Goal: Information Seeking & Learning: Learn about a topic

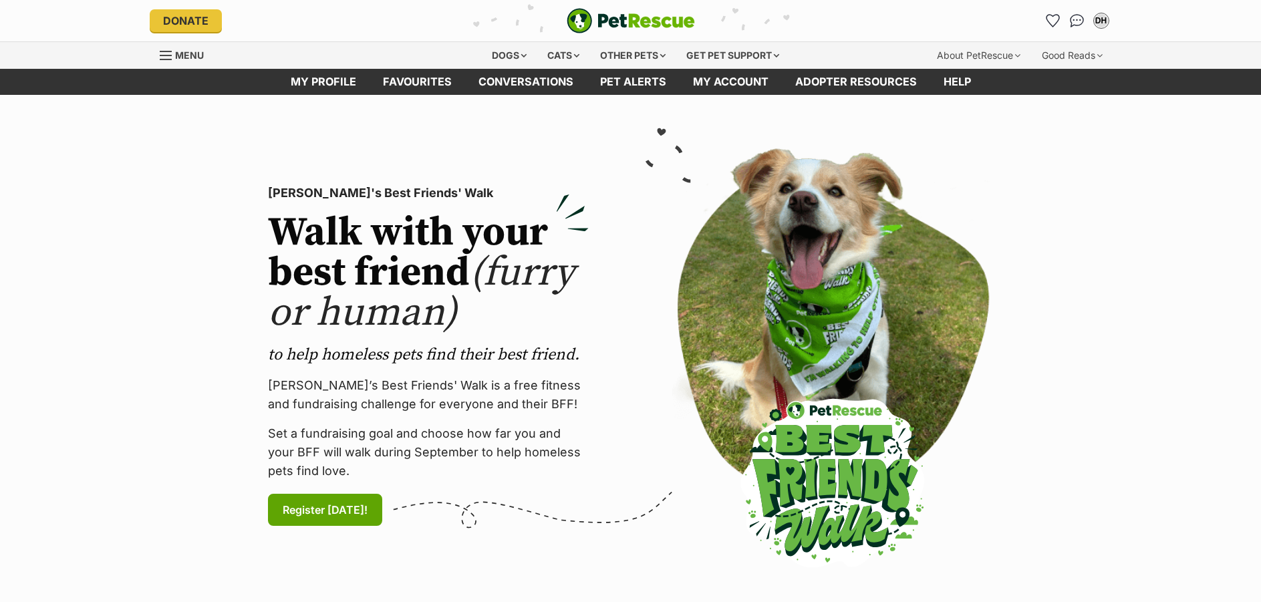
click at [499, 55] on div "Dogs" at bounding box center [508, 55] width 53 height 27
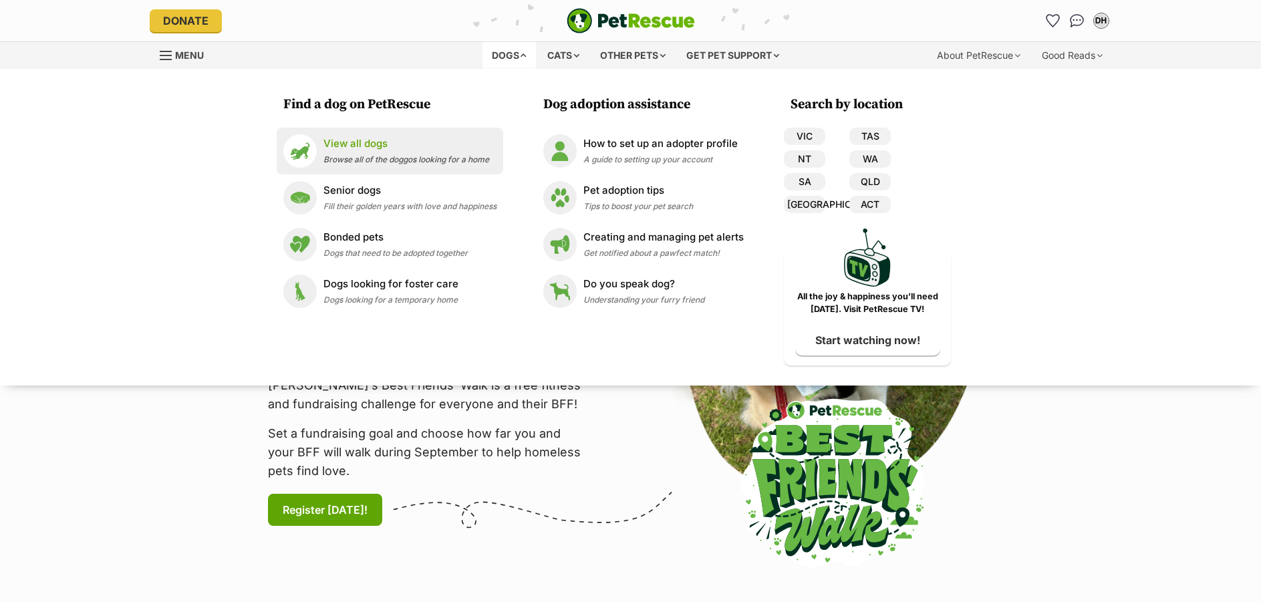
click at [341, 141] on p "View all dogs" at bounding box center [406, 143] width 166 height 15
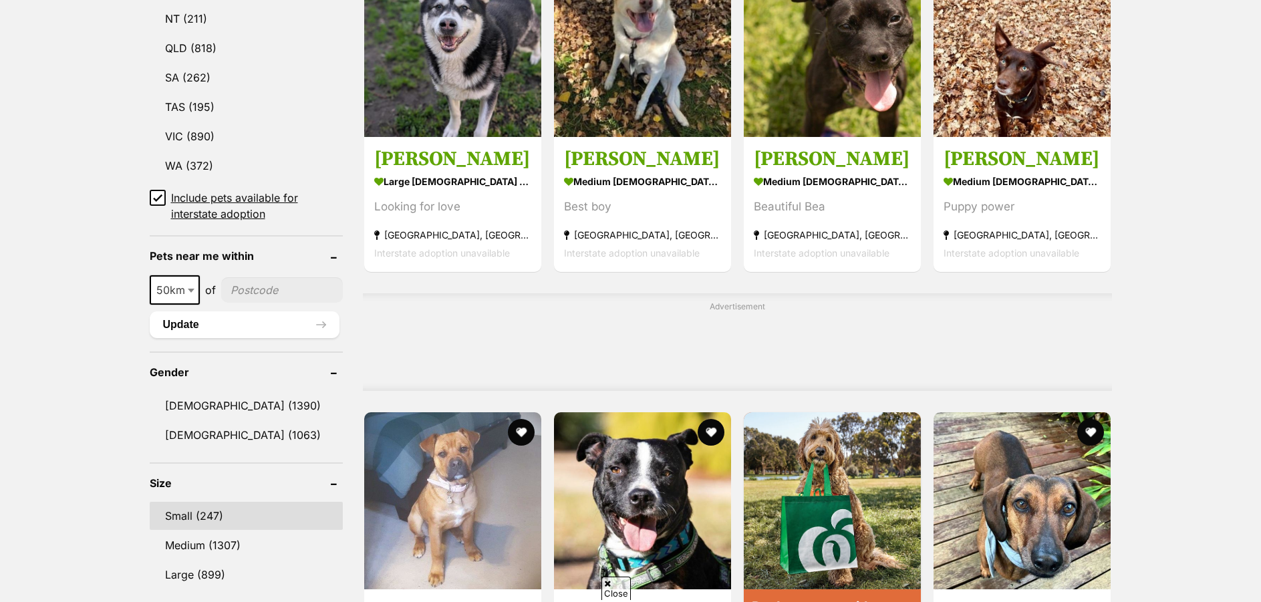
click at [205, 508] on link "Small (247)" at bounding box center [246, 516] width 193 height 28
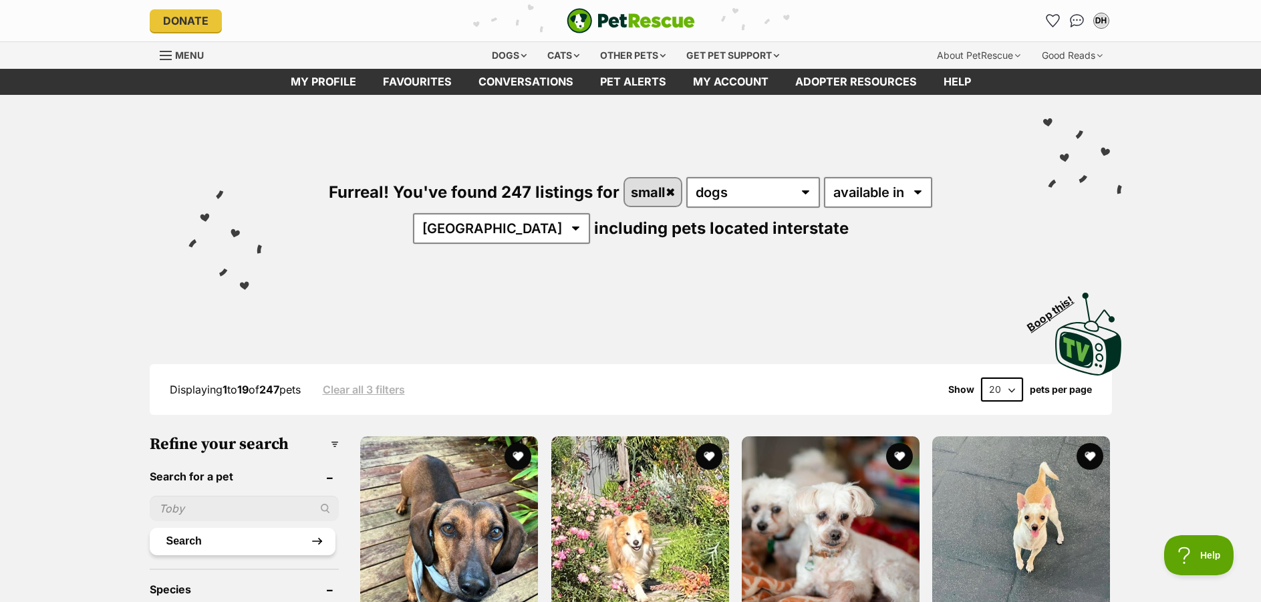
click at [227, 541] on button "Search" at bounding box center [243, 541] width 186 height 27
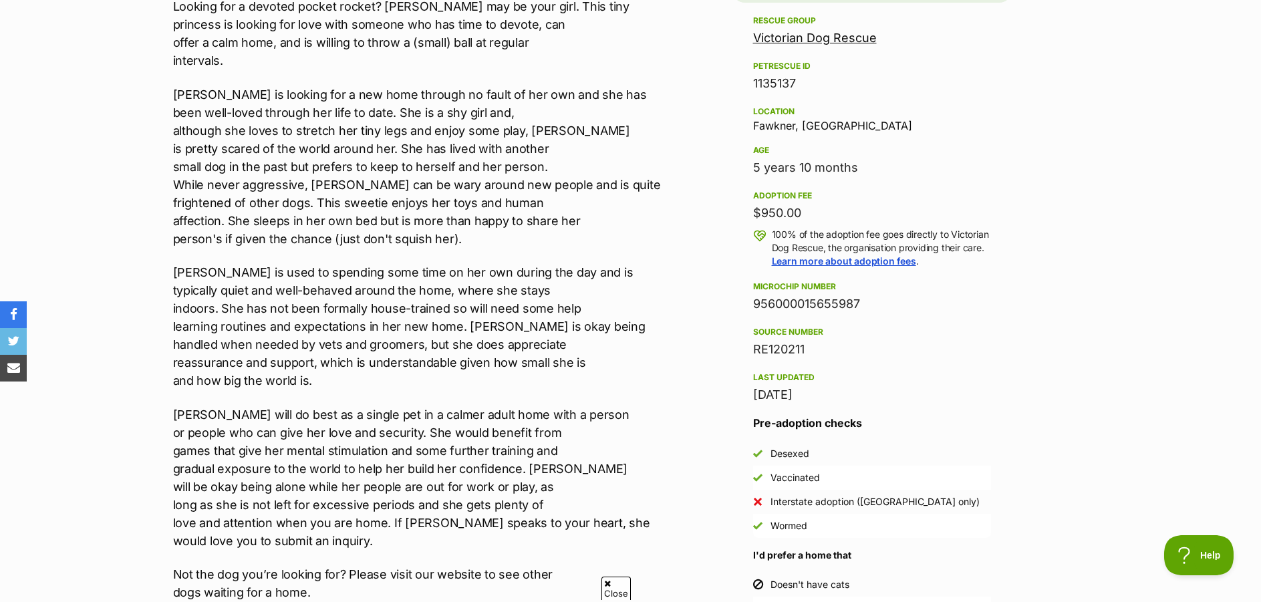
scroll to position [1002, 0]
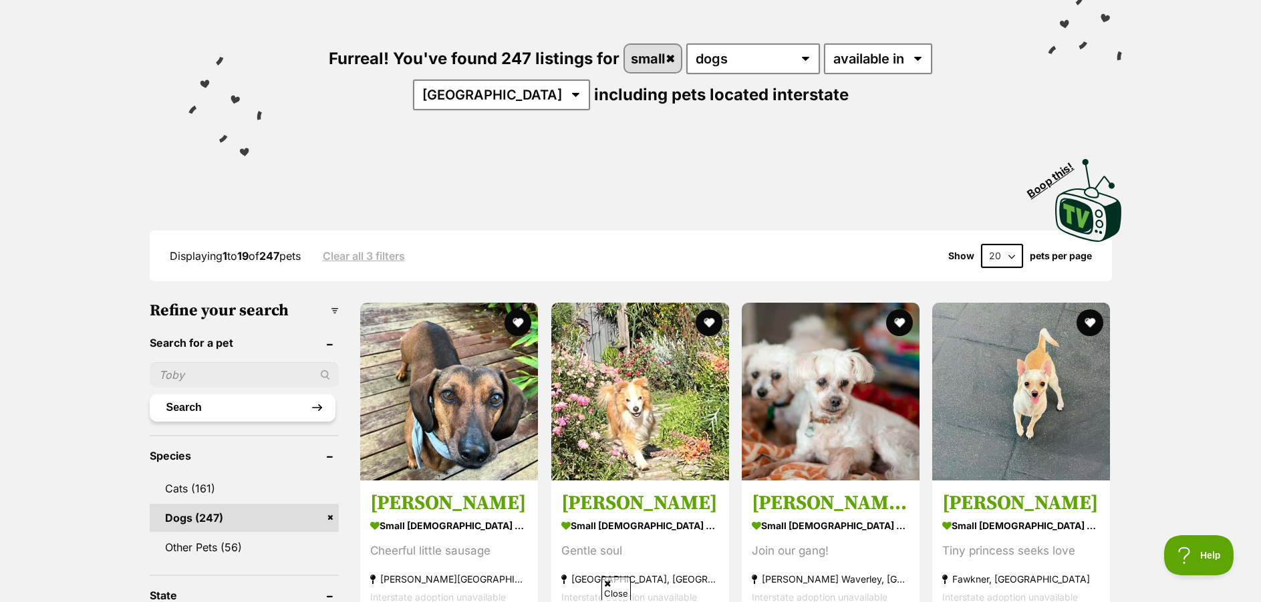
click at [301, 397] on button "Search" at bounding box center [243, 407] width 186 height 27
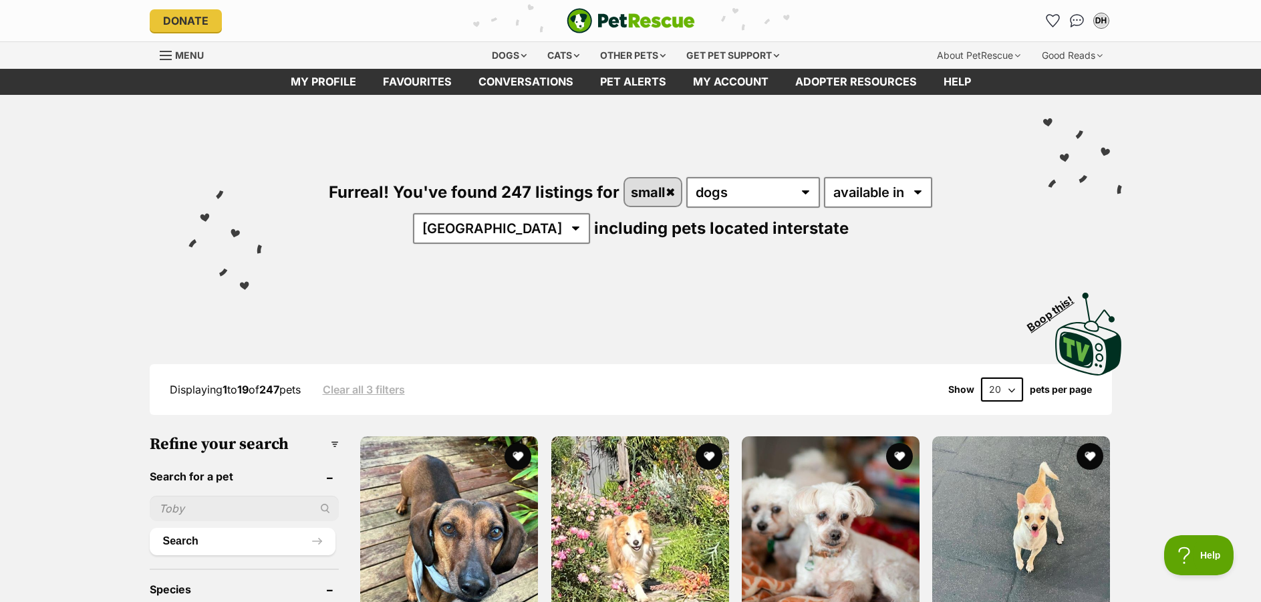
click at [237, 496] on input "text" at bounding box center [245, 508] width 190 height 25
type input "chihuahua"
click at [150, 528] on button "Search" at bounding box center [243, 541] width 186 height 27
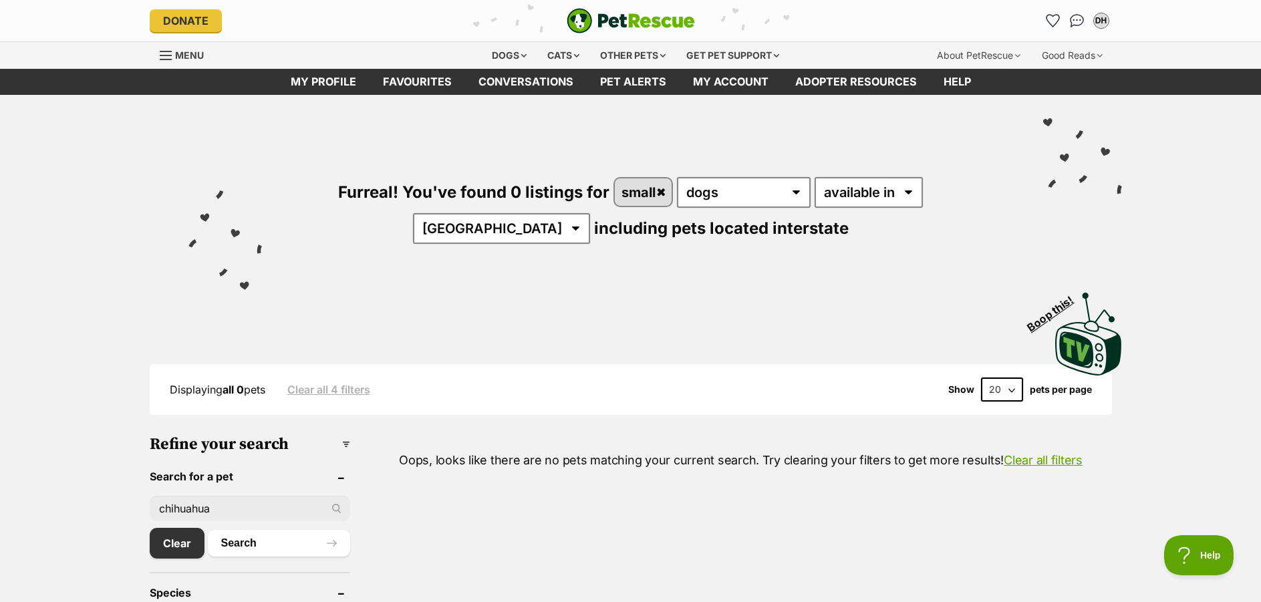
click at [613, 17] on img "PetRescue" at bounding box center [631, 20] width 128 height 25
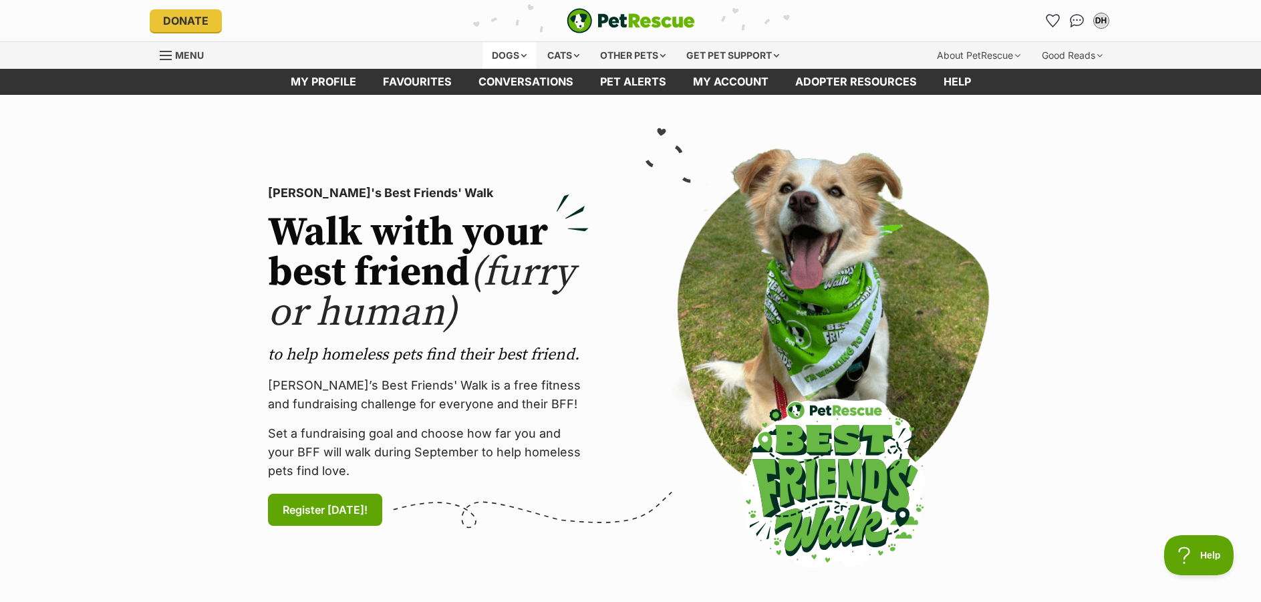
click at [505, 57] on div "Dogs" at bounding box center [508, 55] width 53 height 27
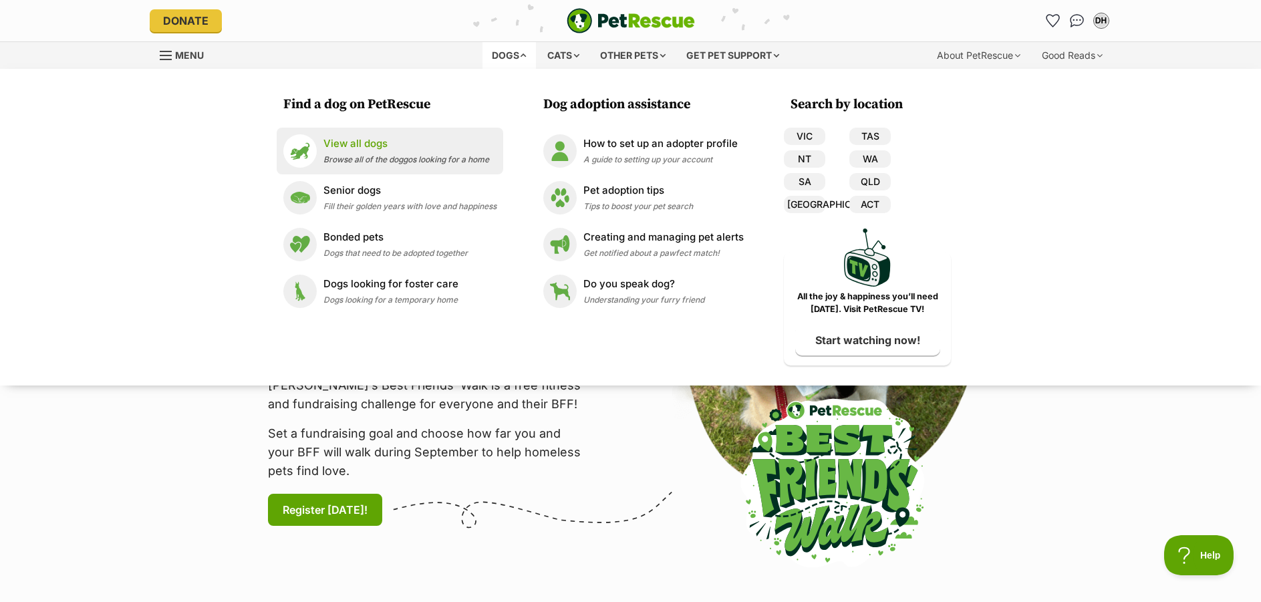
click at [359, 142] on p "View all dogs" at bounding box center [406, 143] width 166 height 15
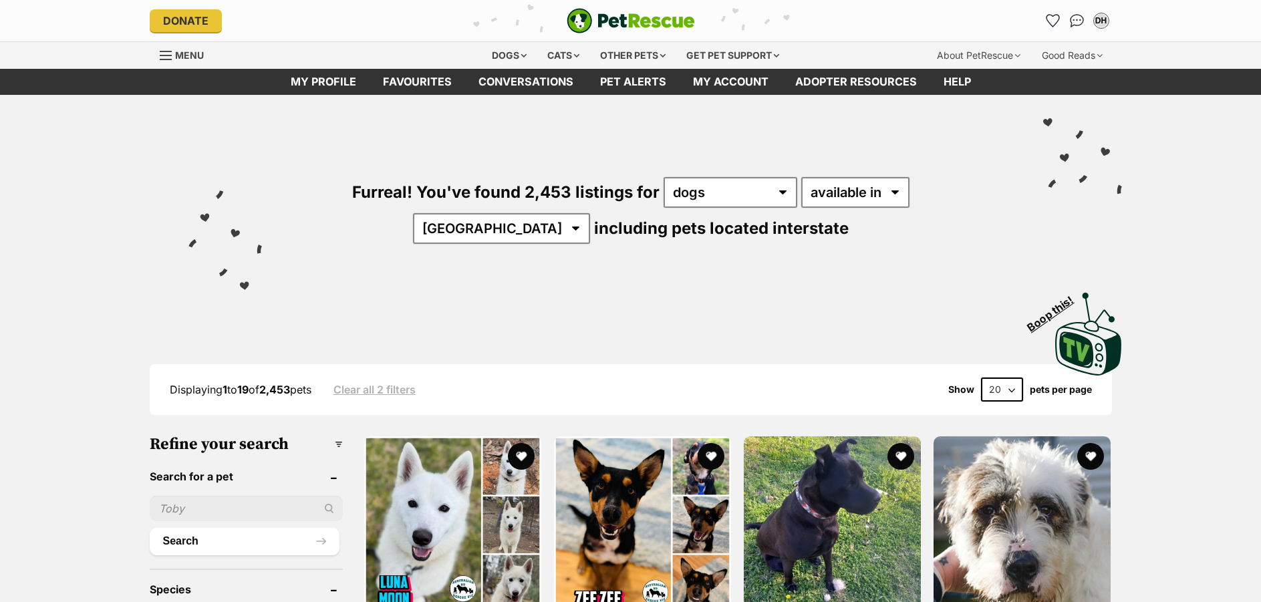
click at [211, 508] on input "text" at bounding box center [246, 508] width 193 height 25
type input "chihuahua"
click at [235, 536] on button "Search" at bounding box center [245, 541] width 190 height 27
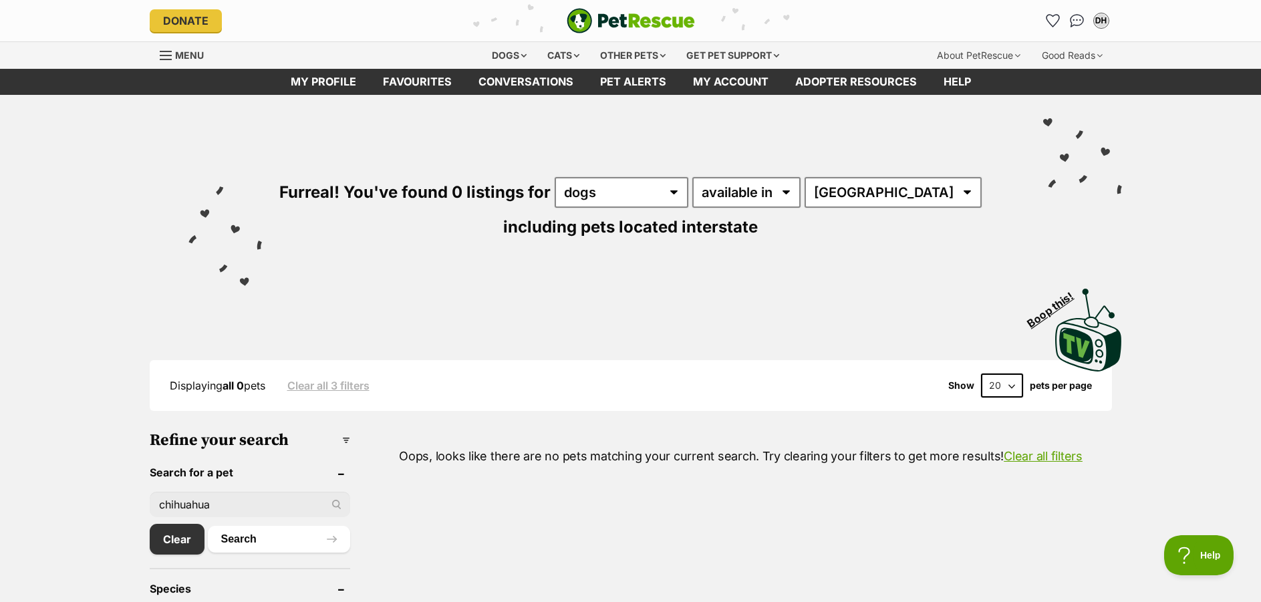
drag, startPoint x: 241, startPoint y: 507, endPoint x: 122, endPoint y: 510, distance: 119.7
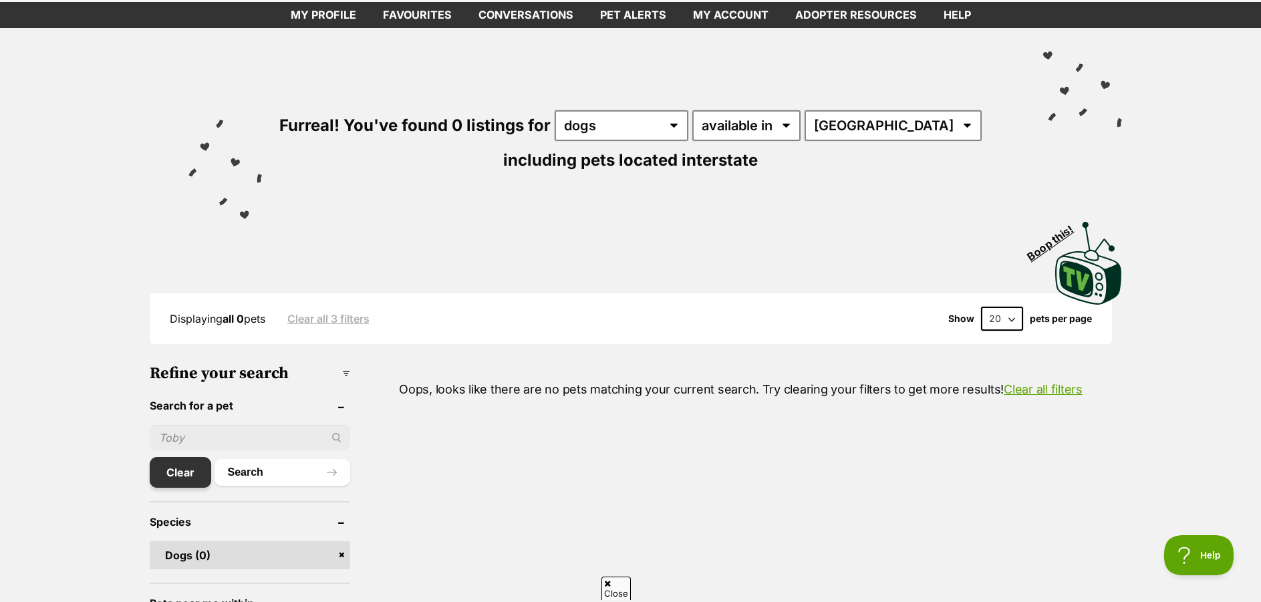
click at [180, 480] on link "Clear" at bounding box center [180, 472] width 61 height 31
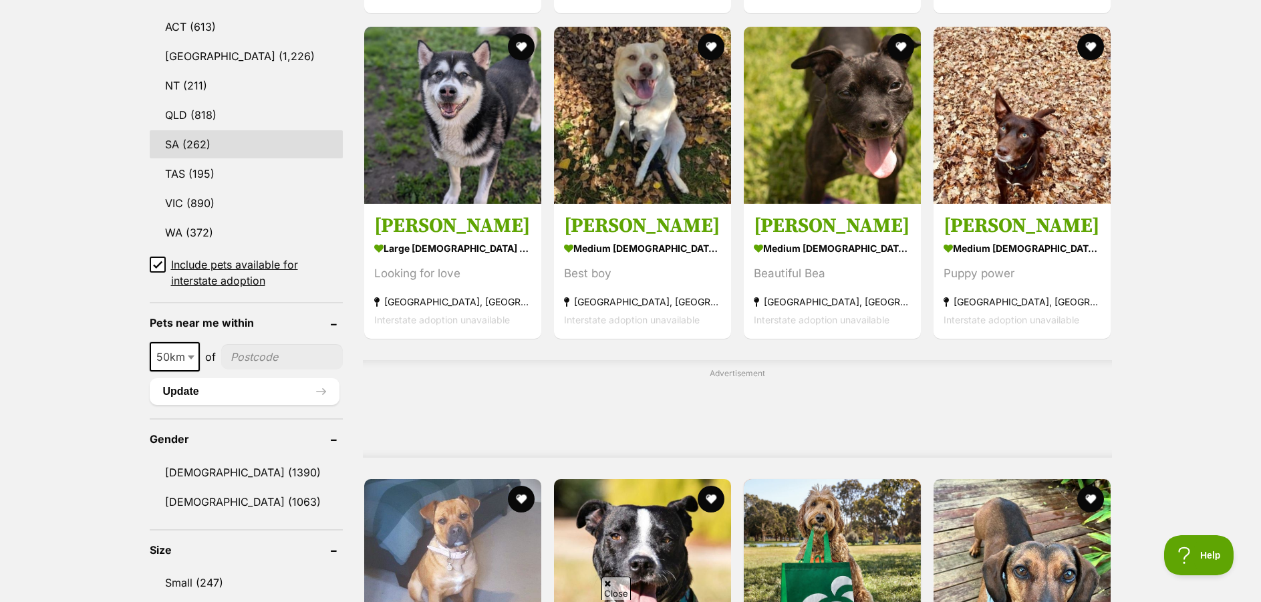
scroll to position [869, 0]
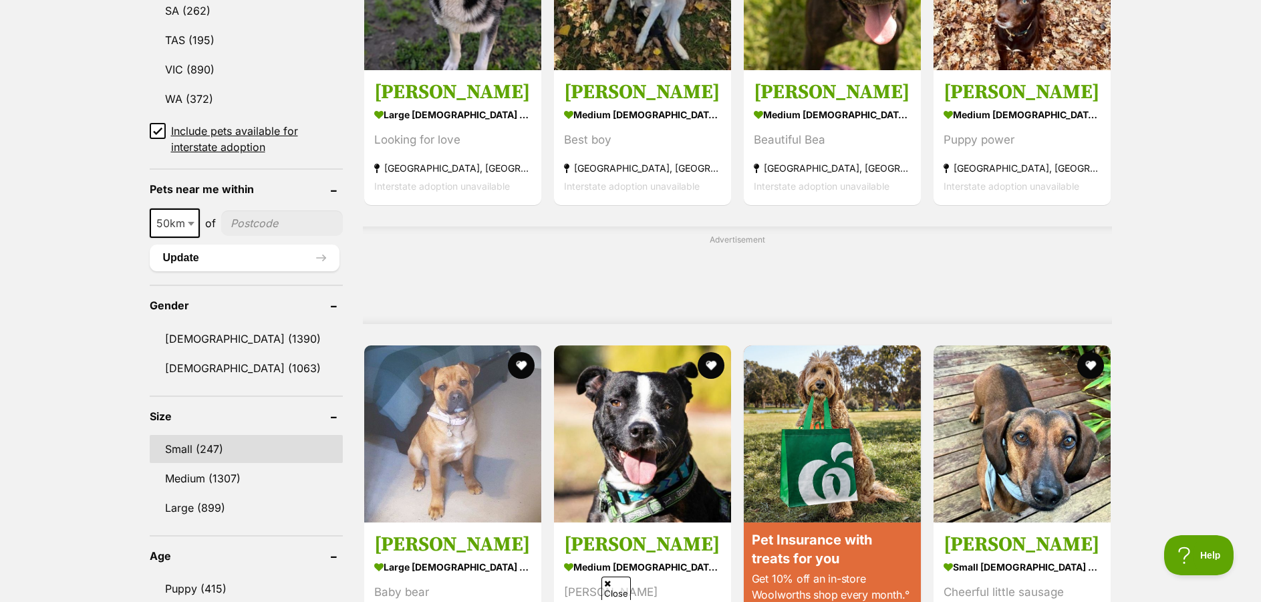
click at [186, 450] on link "Small (247)" at bounding box center [246, 449] width 193 height 28
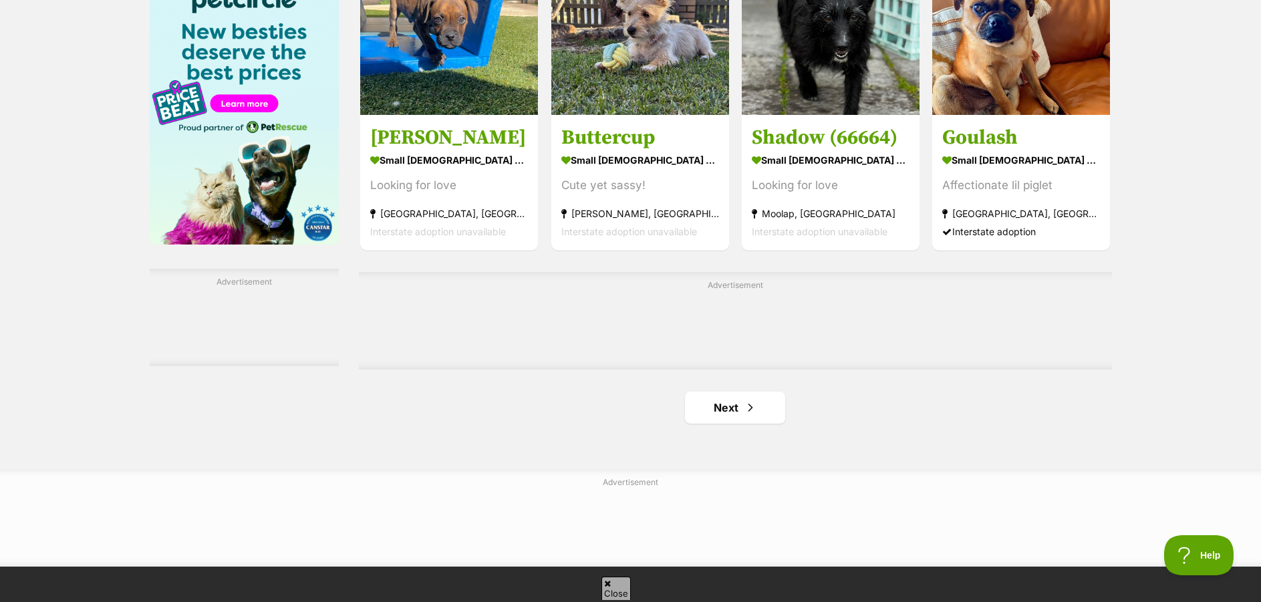
scroll to position [2138, 0]
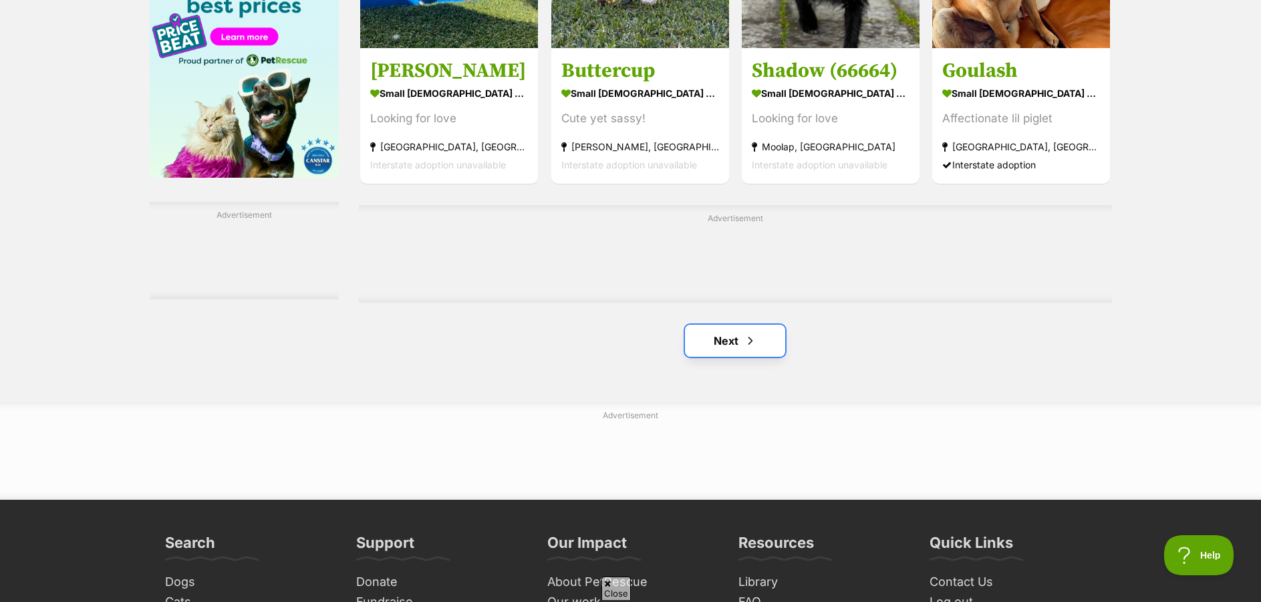
click at [726, 325] on link "Next" at bounding box center [735, 341] width 100 height 32
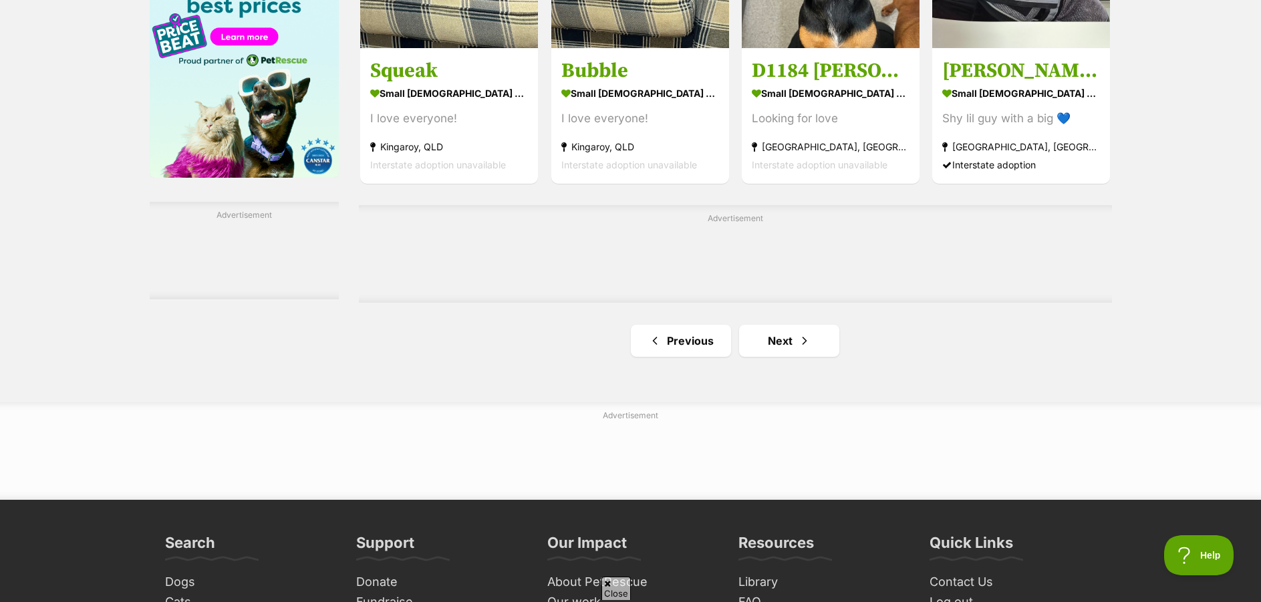
scroll to position [2205, 0]
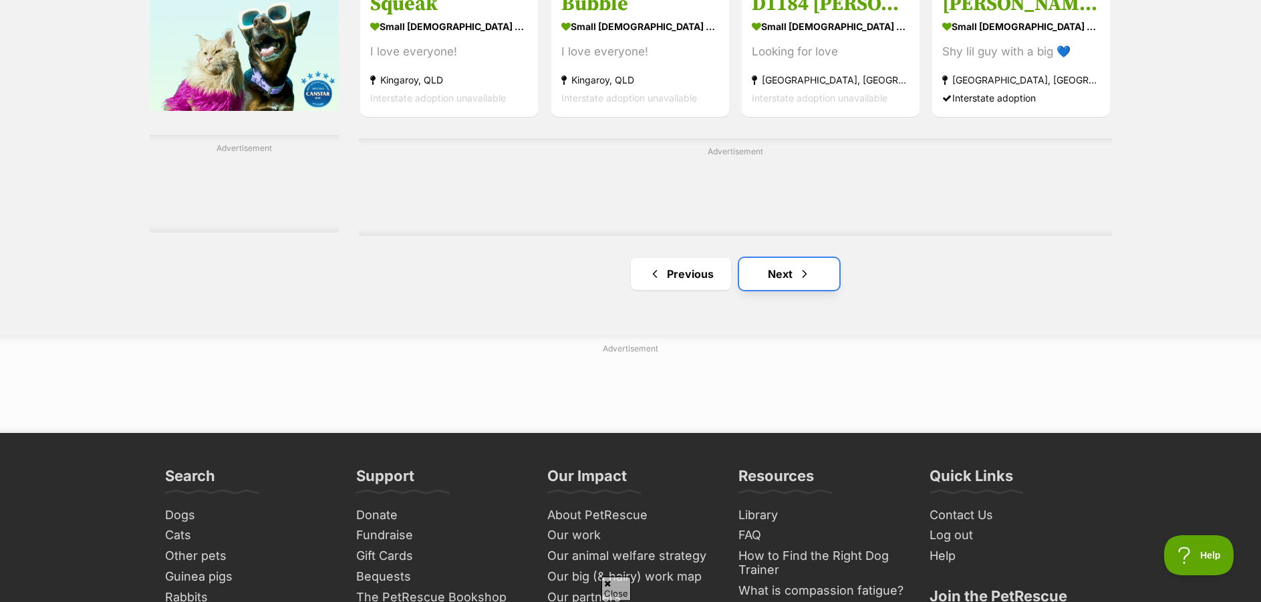
click at [798, 274] on span "Next page" at bounding box center [804, 274] width 13 height 16
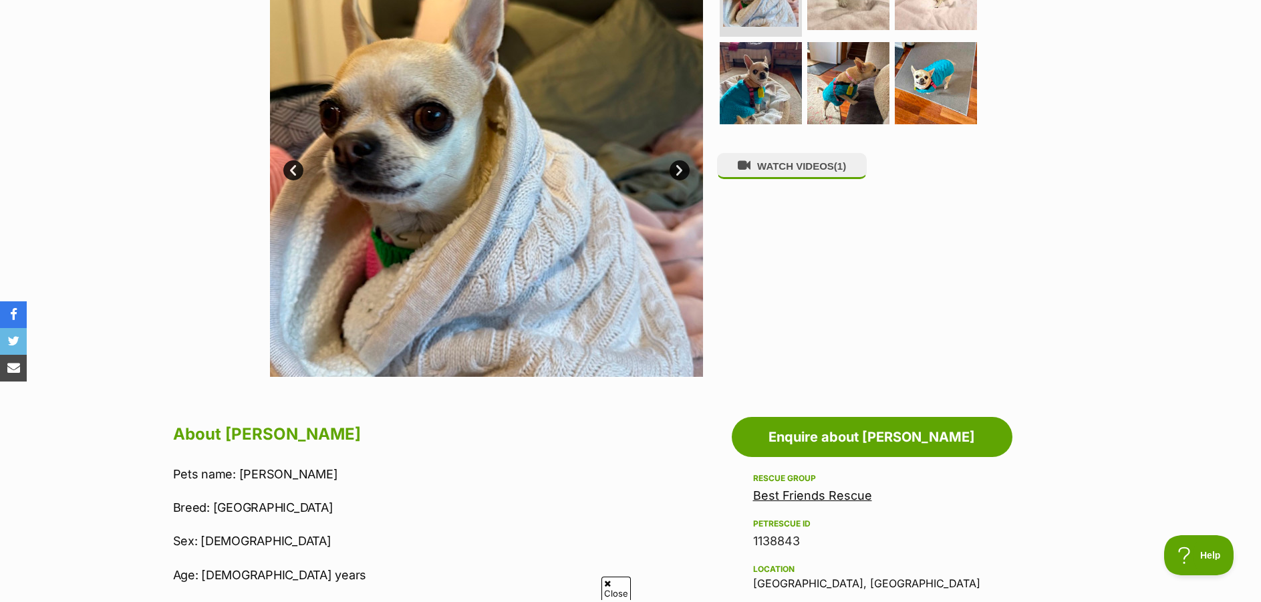
scroll to position [134, 0]
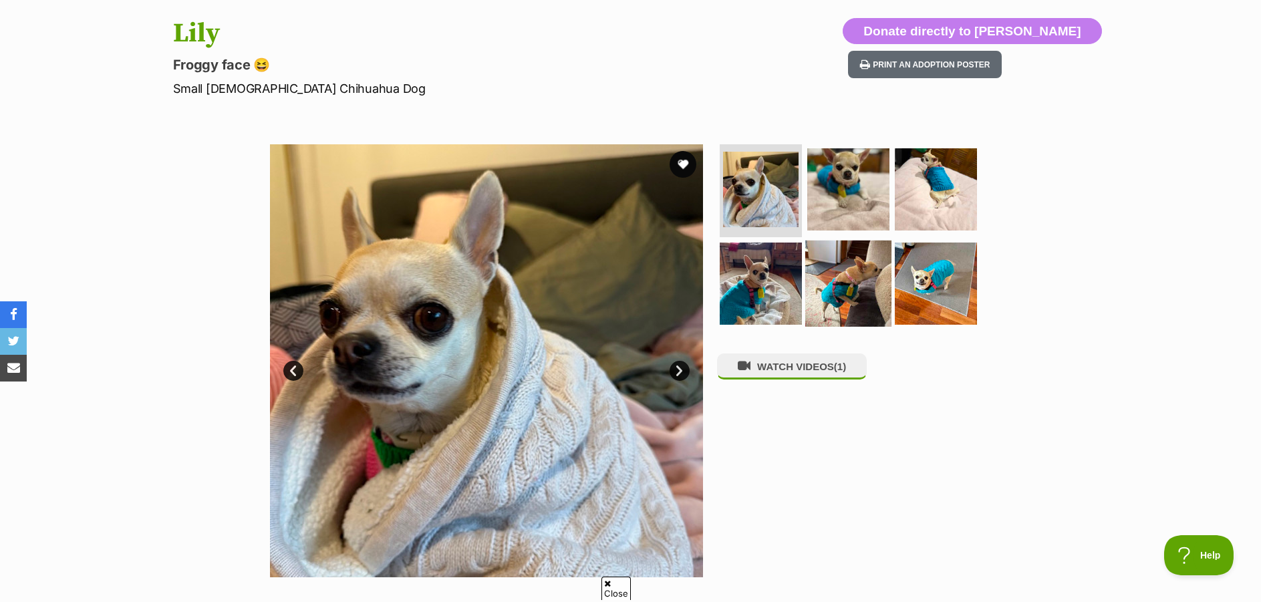
click at [834, 281] on img at bounding box center [848, 284] width 86 height 86
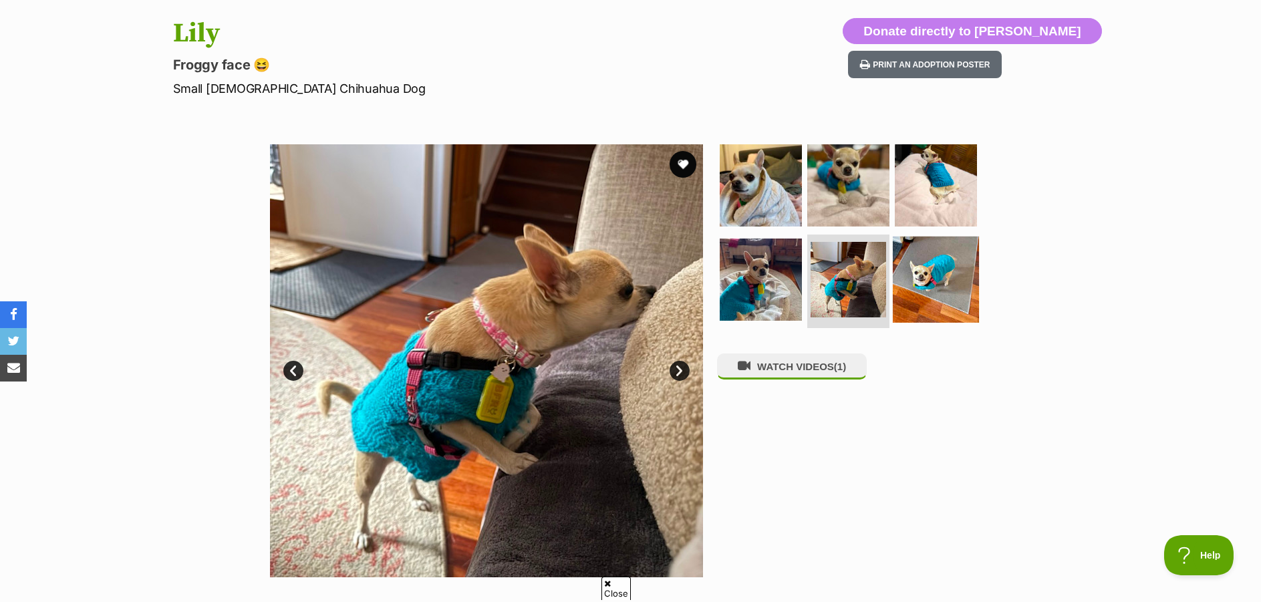
click at [947, 277] on img at bounding box center [936, 280] width 86 height 86
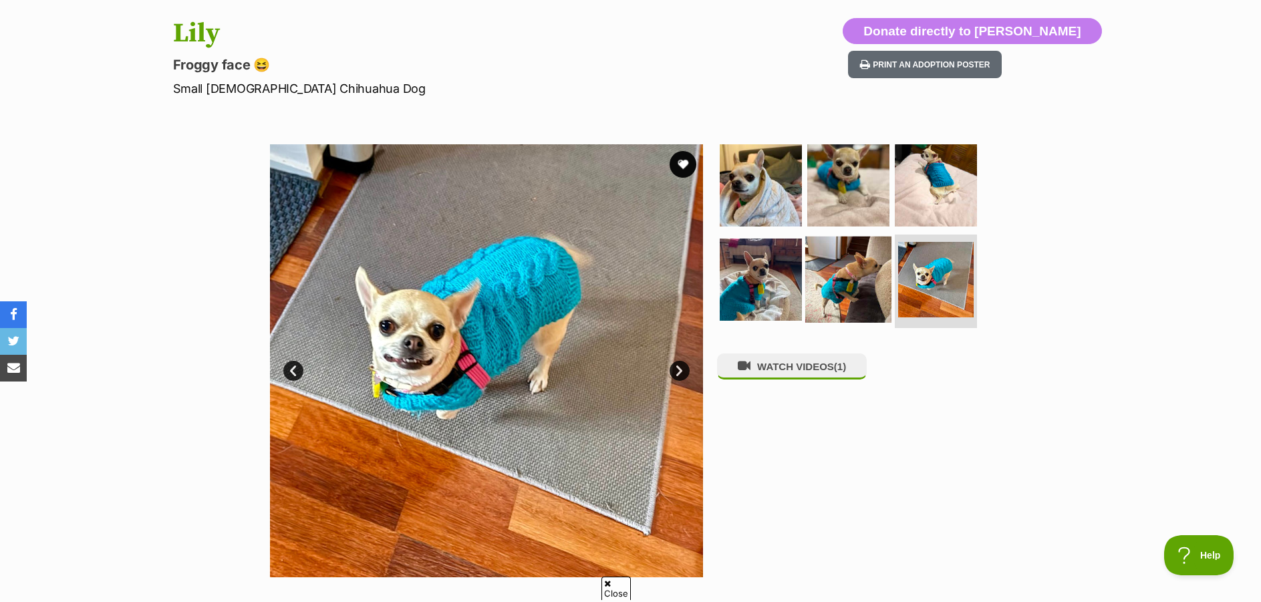
click at [879, 281] on img at bounding box center [848, 280] width 86 height 86
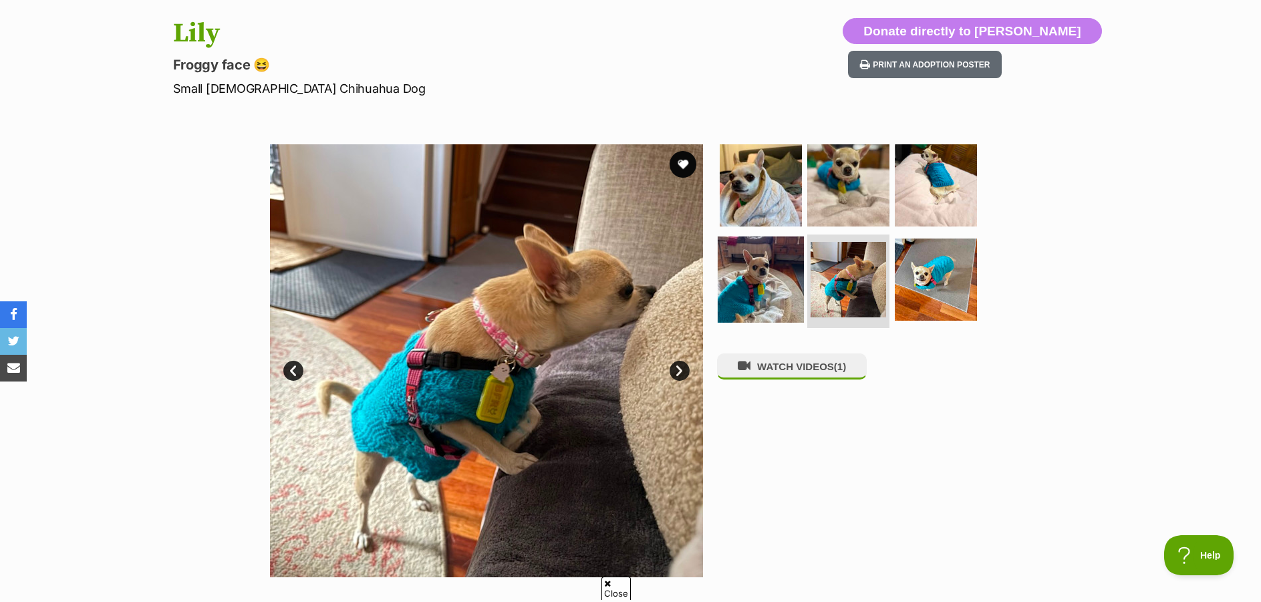
click at [783, 275] on img at bounding box center [761, 280] width 86 height 86
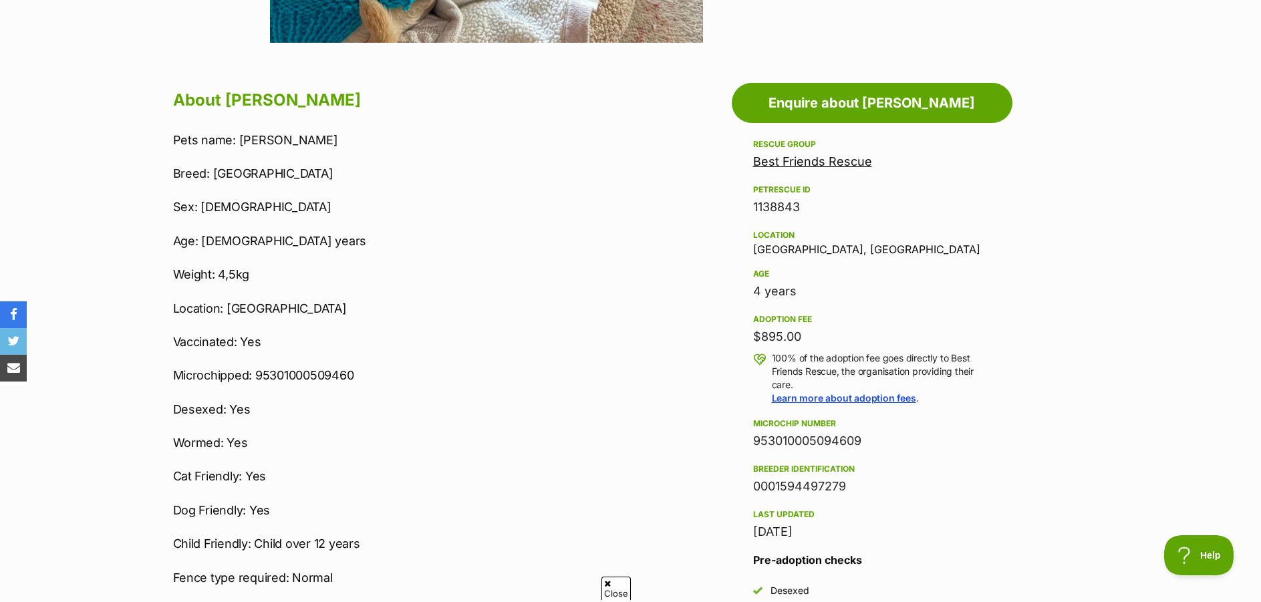
scroll to position [601, 0]
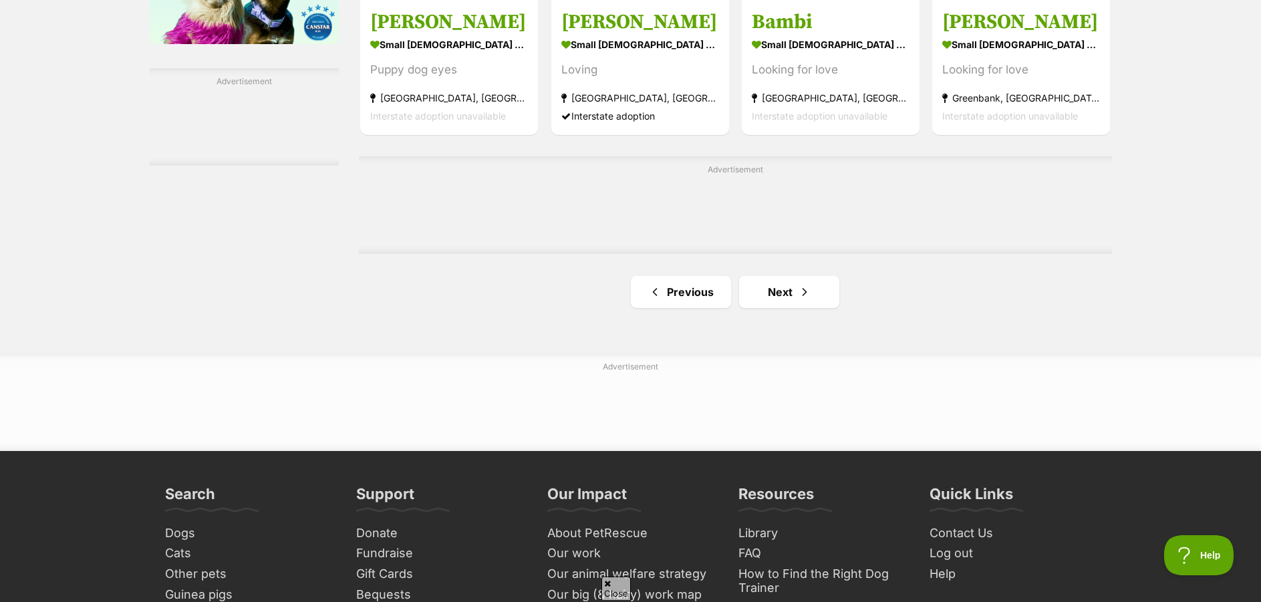
scroll to position [2339, 0]
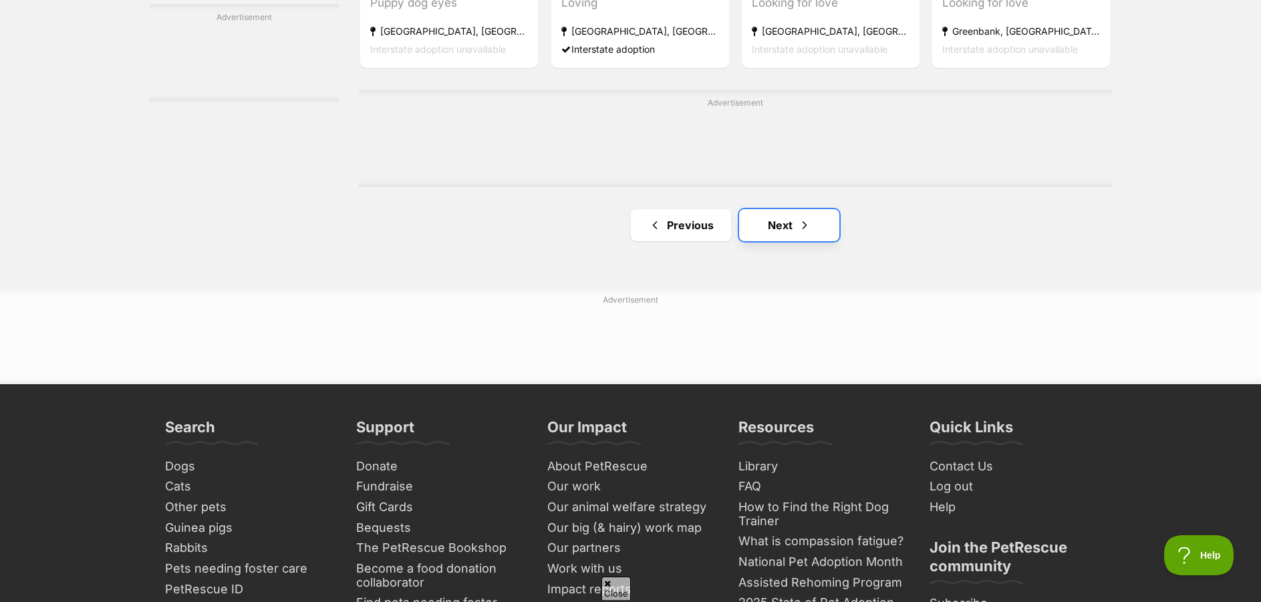
click at [783, 227] on link "Next" at bounding box center [789, 225] width 100 height 32
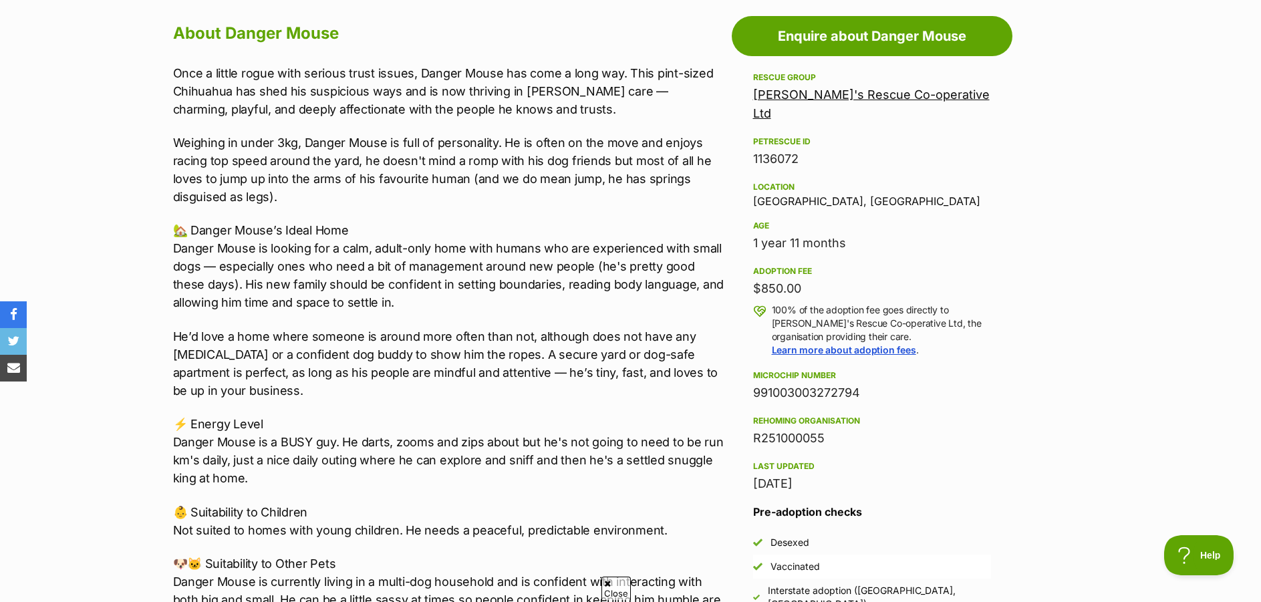
scroll to position [668, 0]
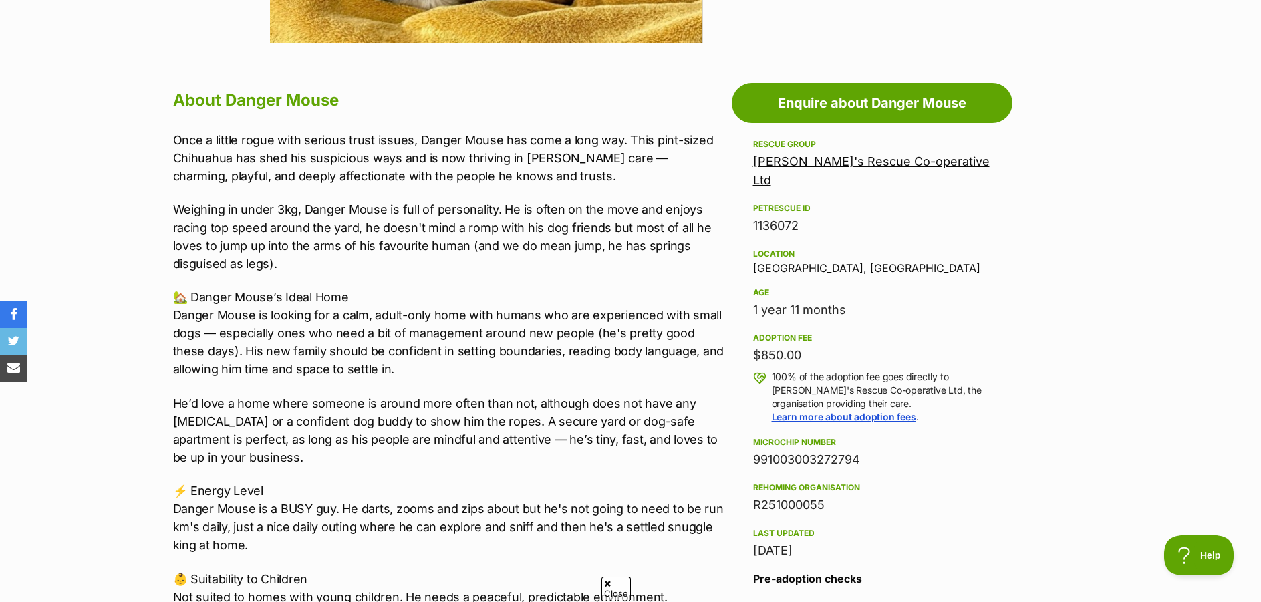
click at [843, 162] on link "[PERSON_NAME]'s Rescue Co-operative Ltd" at bounding box center [871, 170] width 237 height 33
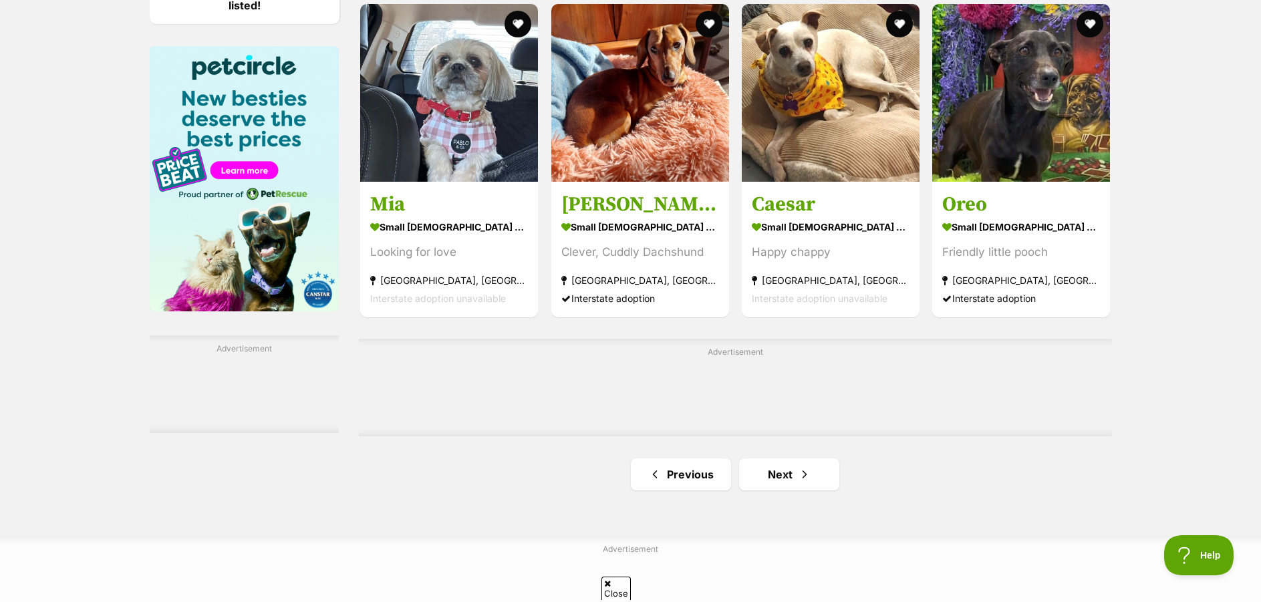
scroll to position [2205, 0]
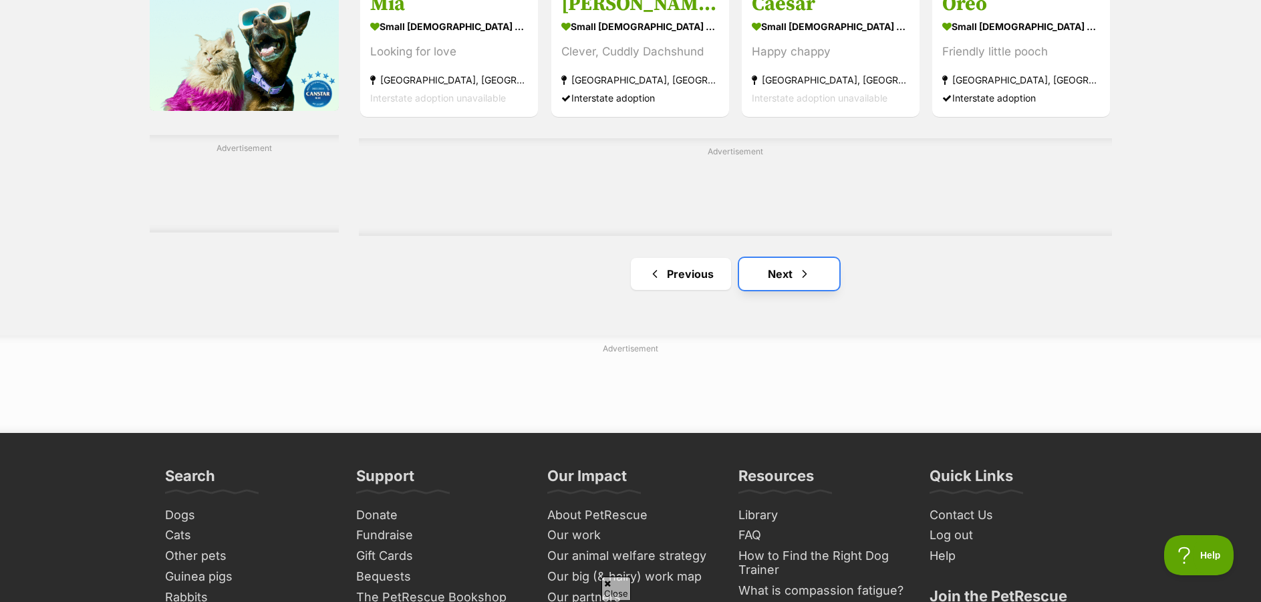
click at [789, 269] on link "Next" at bounding box center [789, 274] width 100 height 32
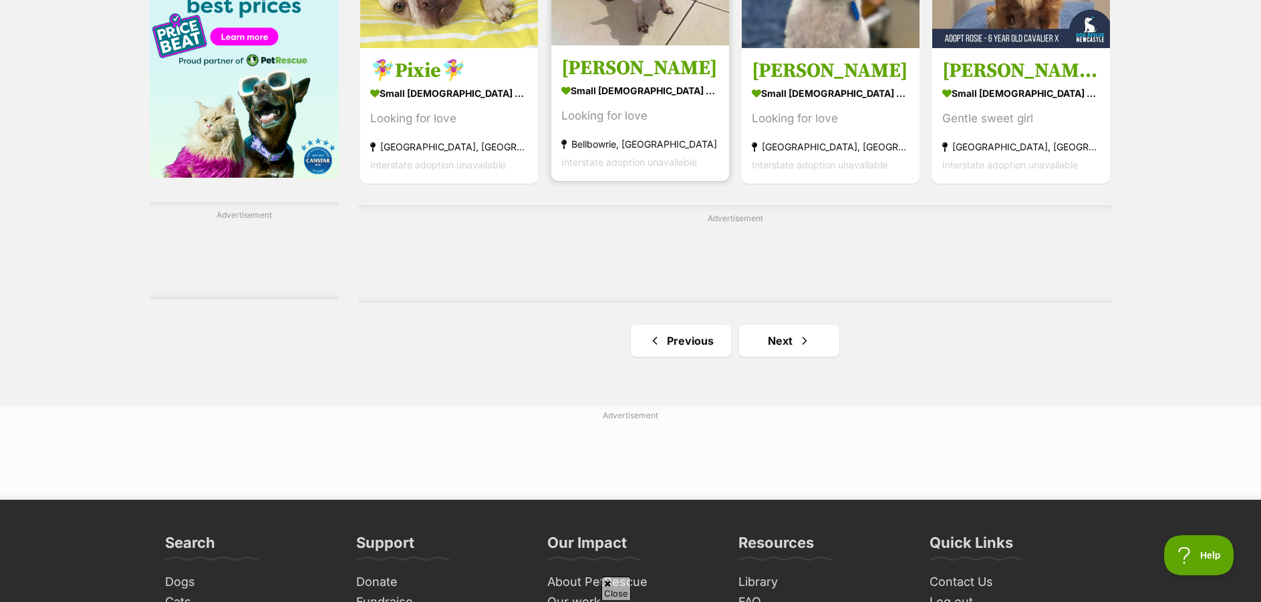
scroll to position [2205, 0]
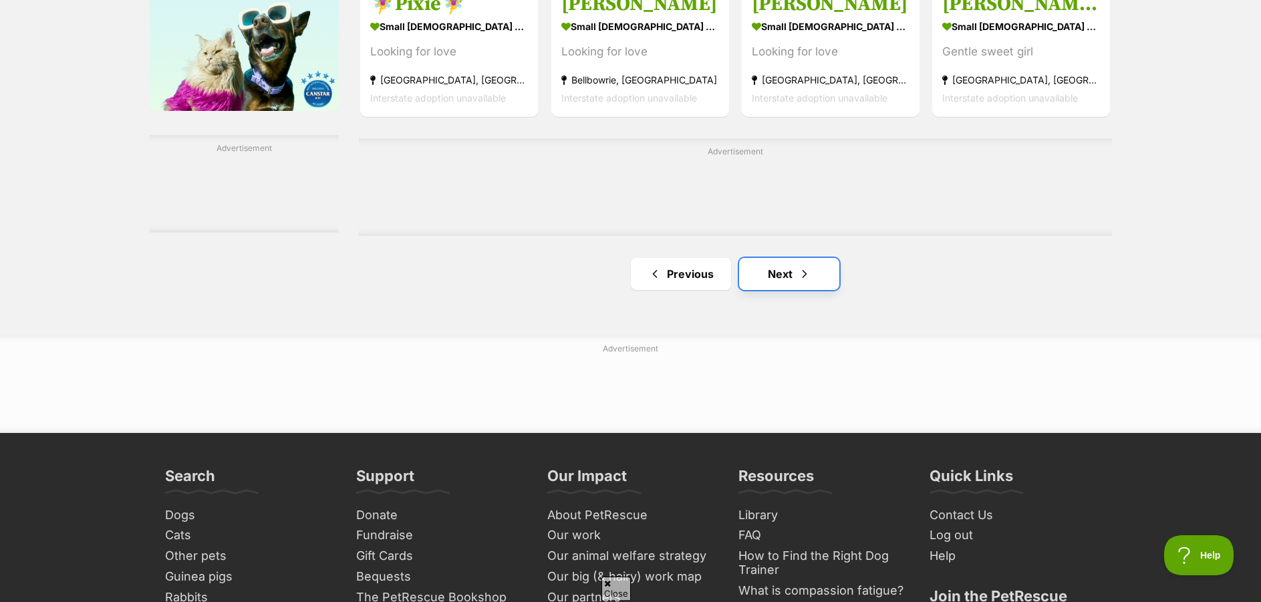
click at [785, 272] on link "Next" at bounding box center [789, 274] width 100 height 32
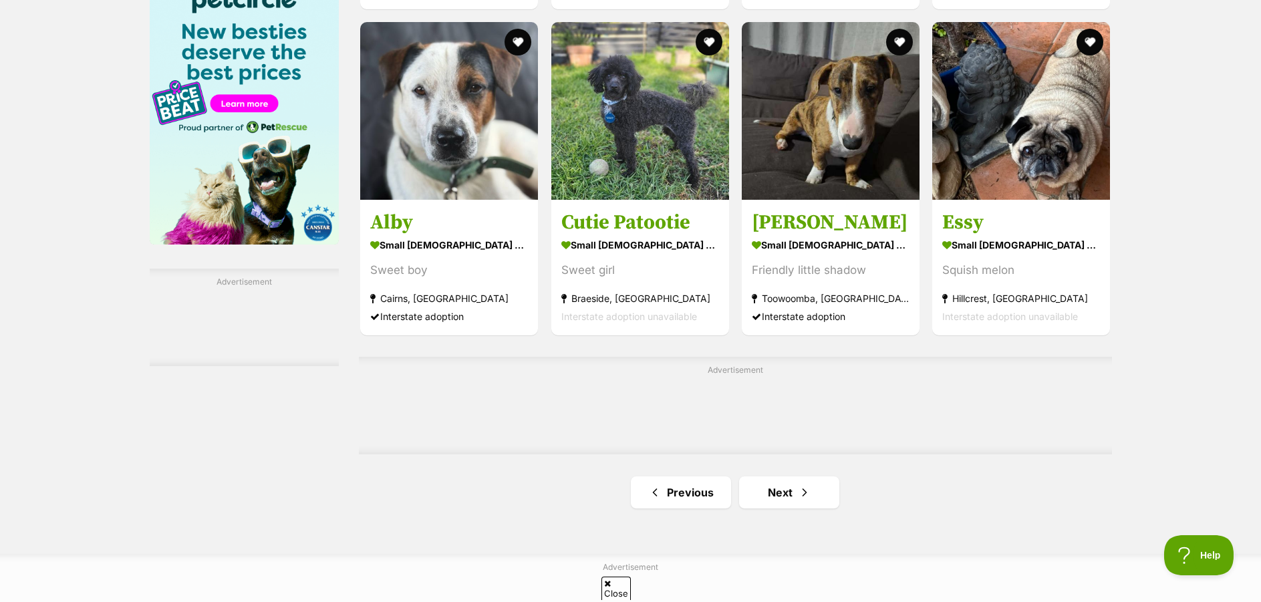
scroll to position [2138, 0]
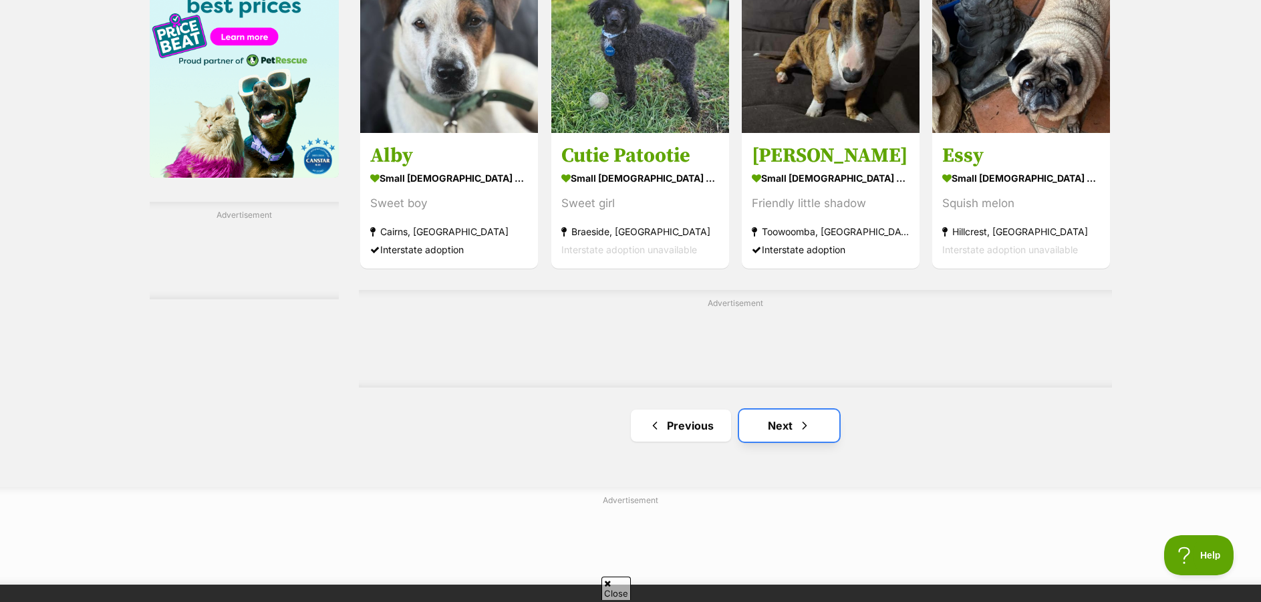
click at [788, 412] on link "Next" at bounding box center [789, 426] width 100 height 32
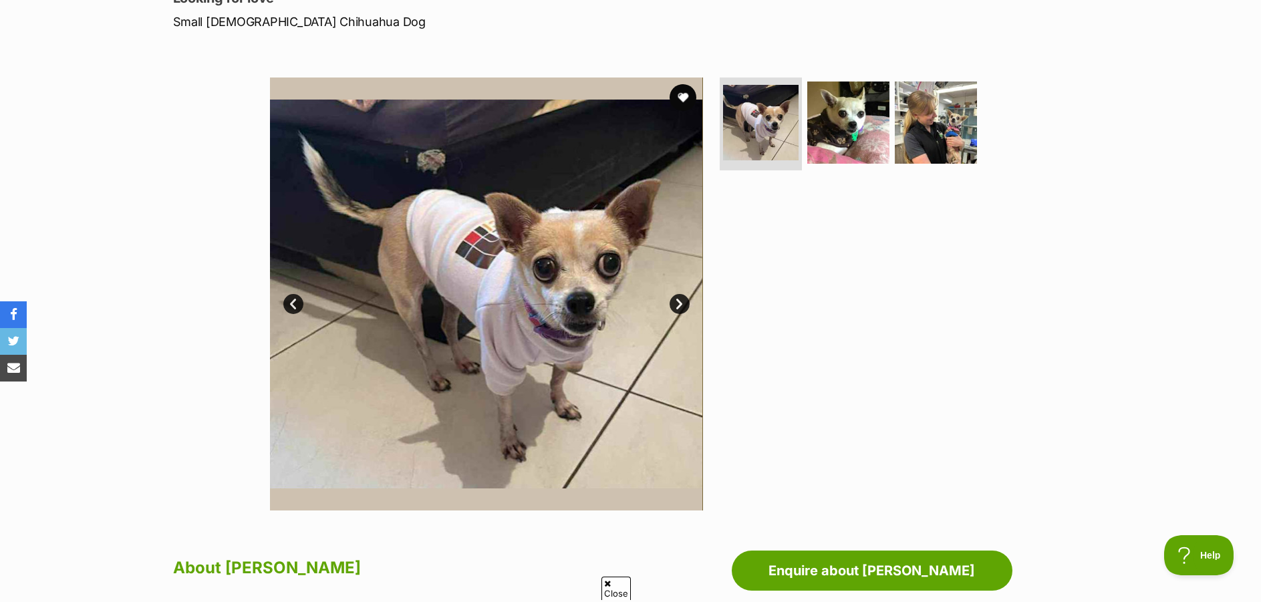
scroll to position [67, 0]
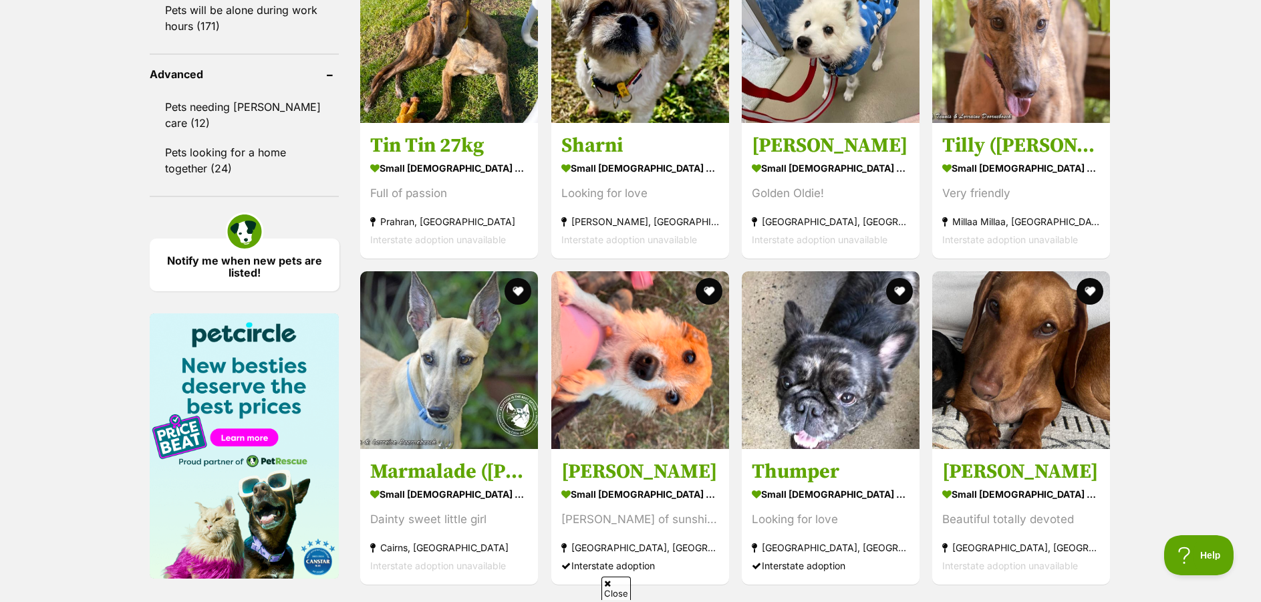
scroll to position [2072, 0]
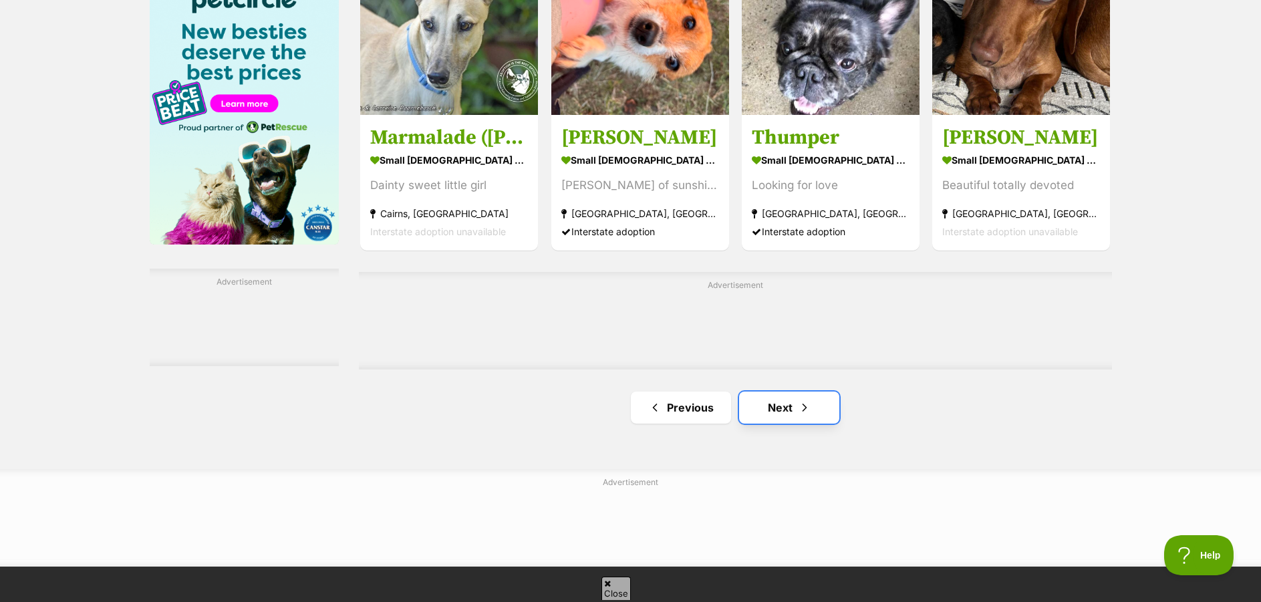
click at [779, 400] on link "Next" at bounding box center [789, 408] width 100 height 32
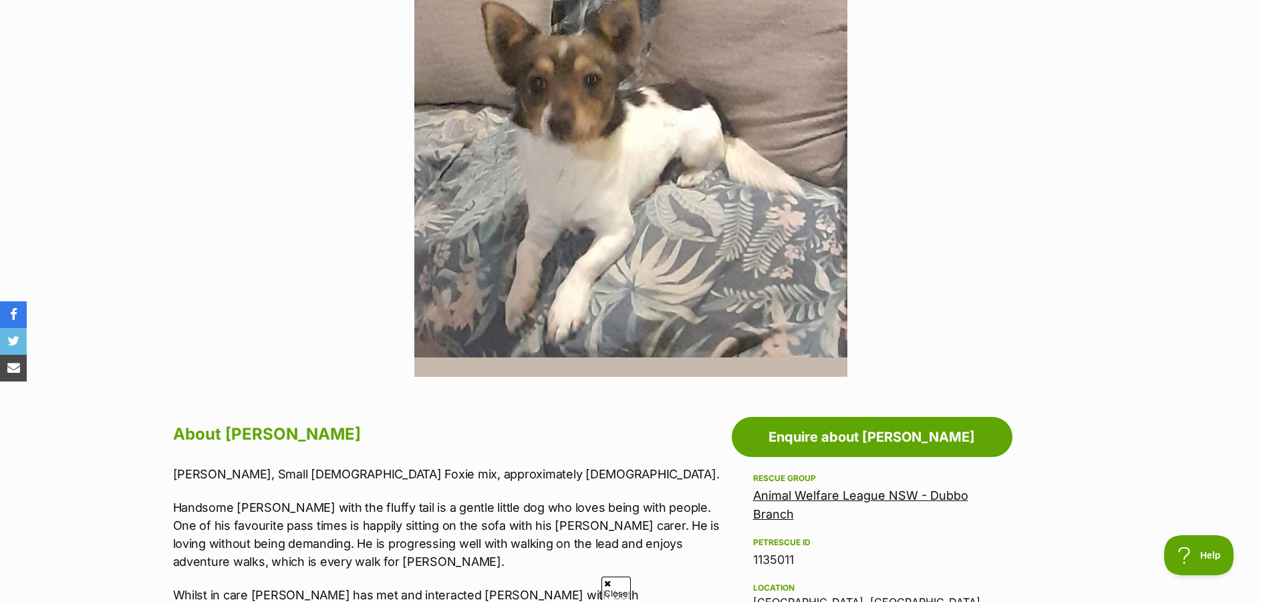
scroll to position [267, 0]
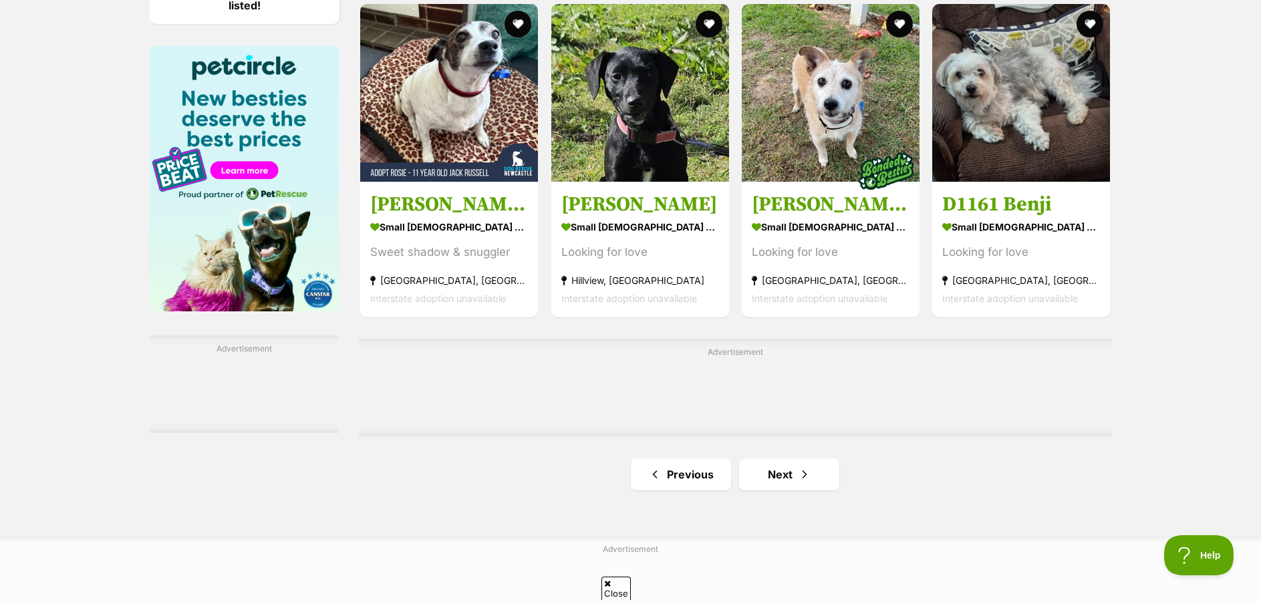
scroll to position [2138, 0]
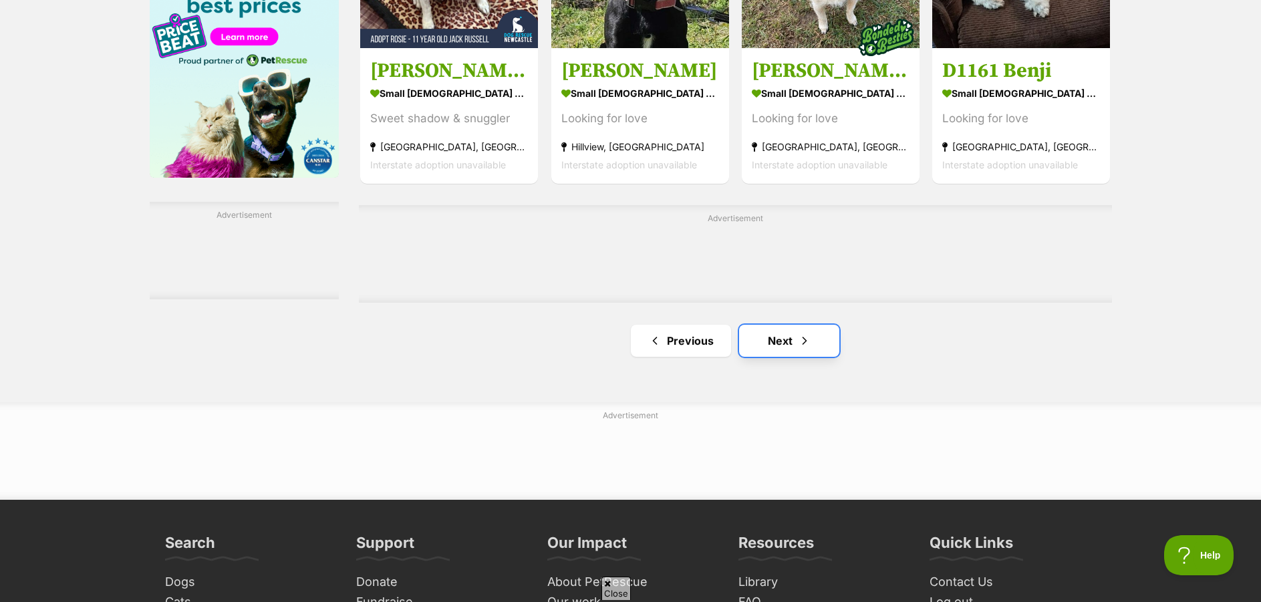
click at [778, 340] on link "Next" at bounding box center [789, 341] width 100 height 32
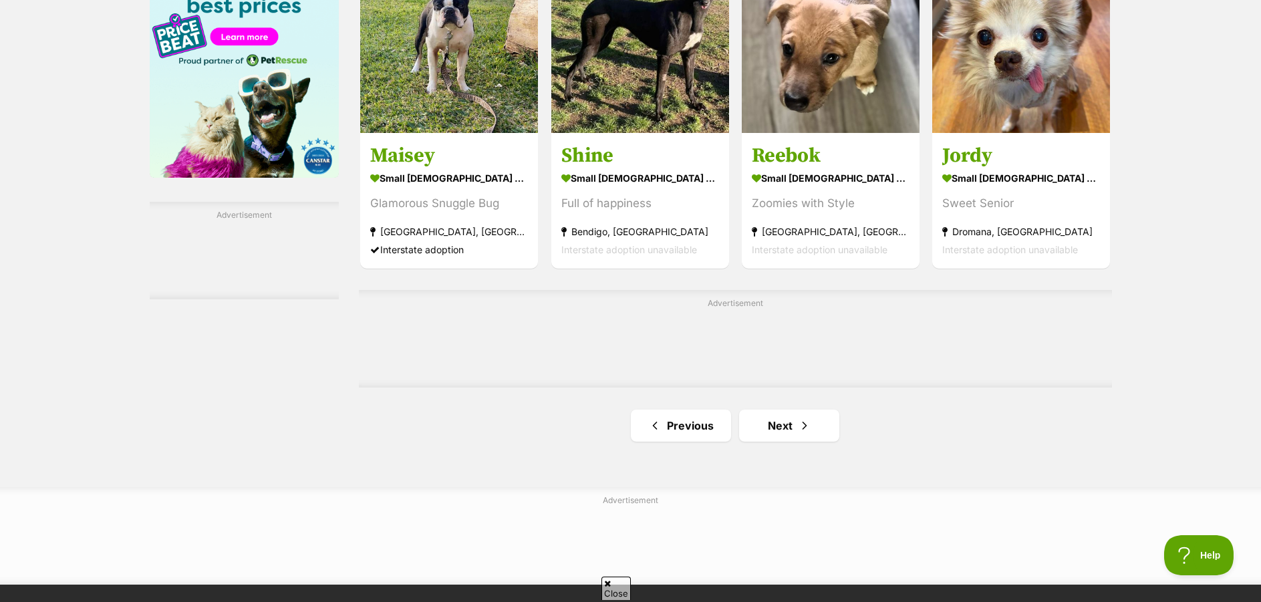
scroll to position [2205, 0]
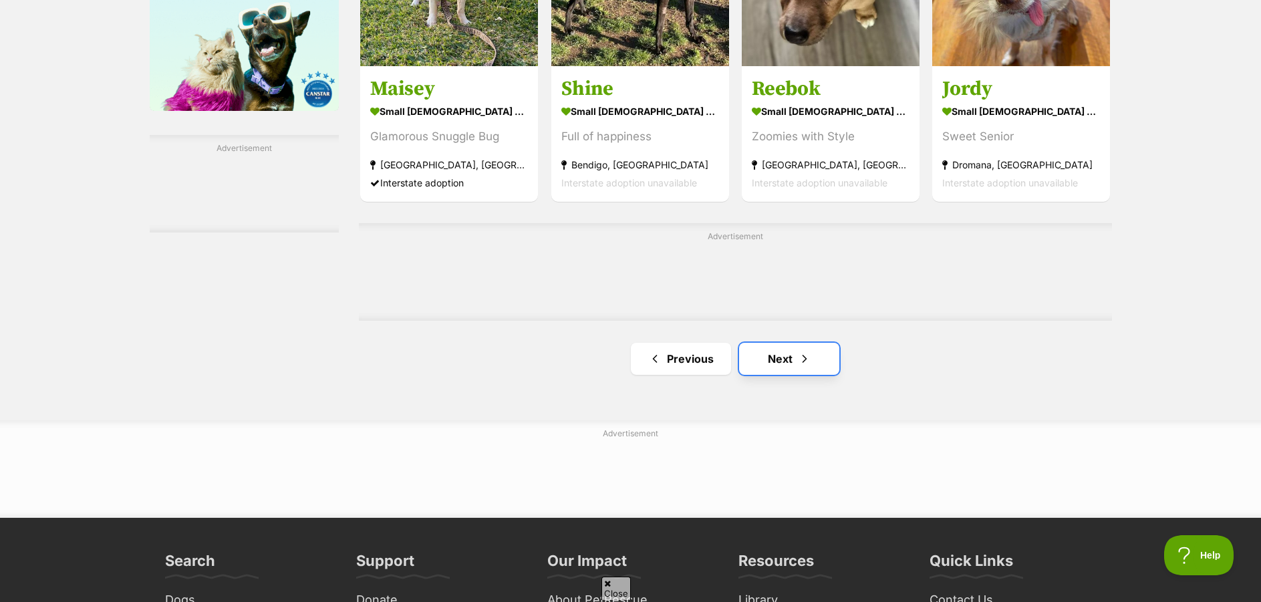
click at [774, 360] on link "Next" at bounding box center [789, 359] width 100 height 32
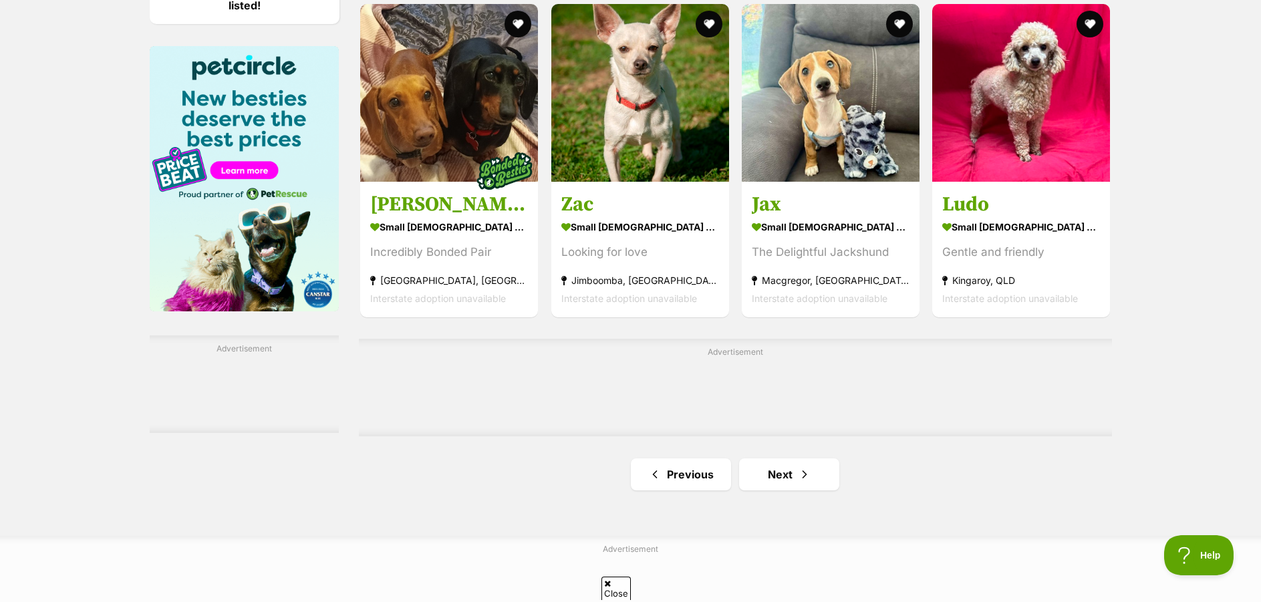
scroll to position [1938, 0]
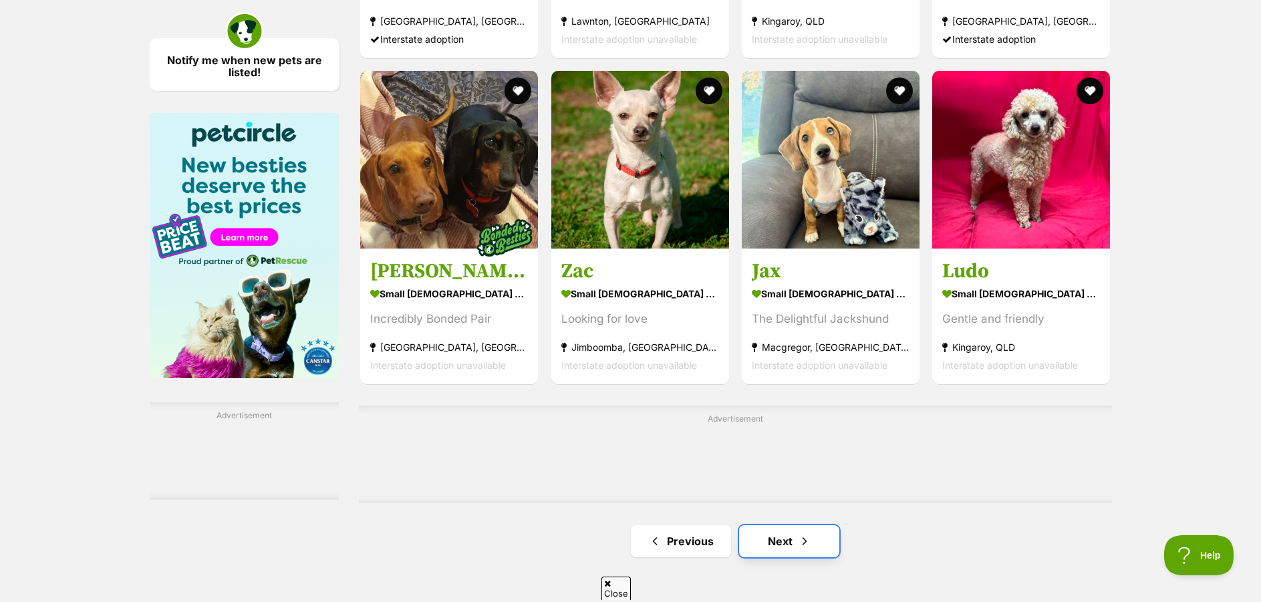
click at [770, 541] on link "Next" at bounding box center [789, 541] width 100 height 32
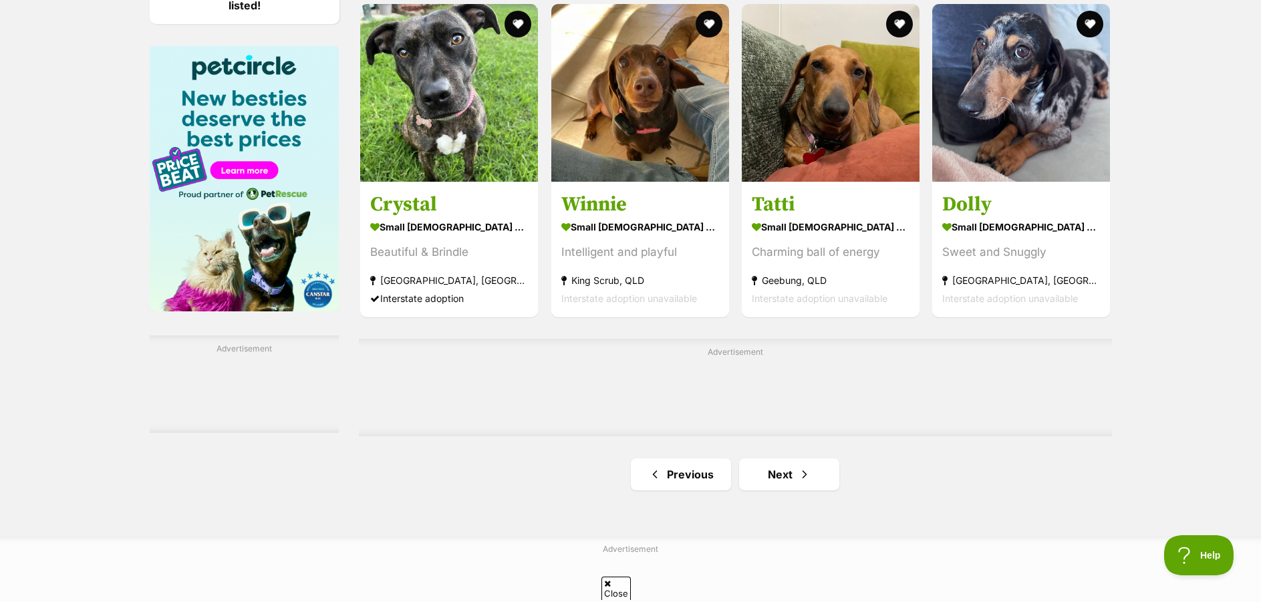
scroll to position [2072, 0]
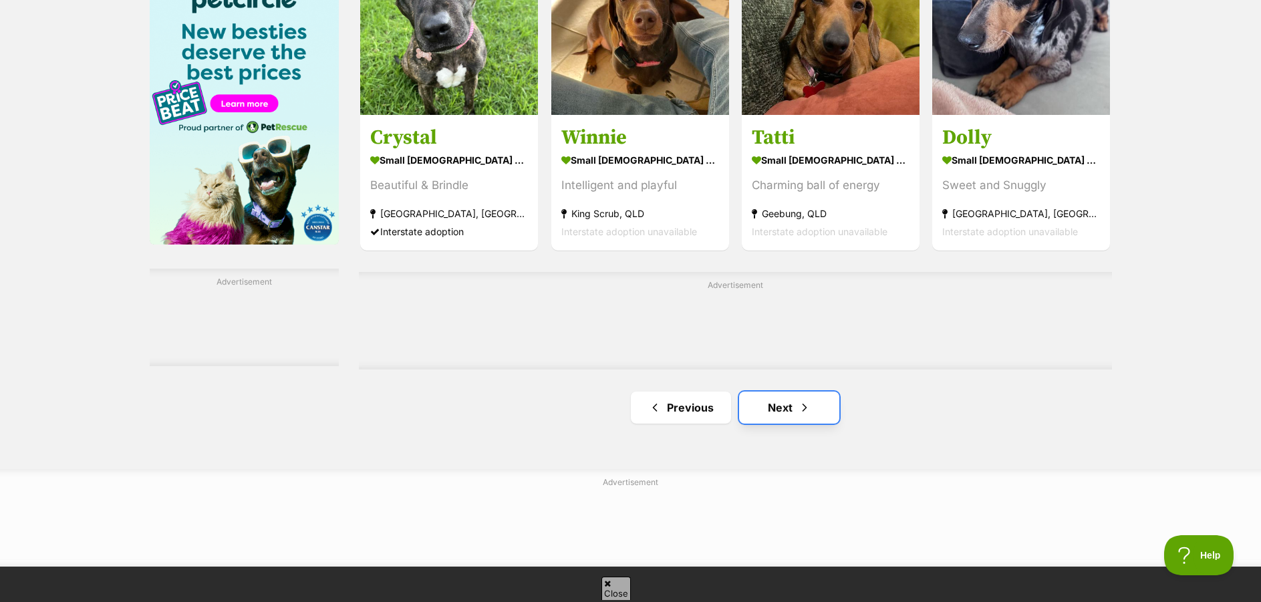
click at [778, 410] on link "Next" at bounding box center [789, 408] width 100 height 32
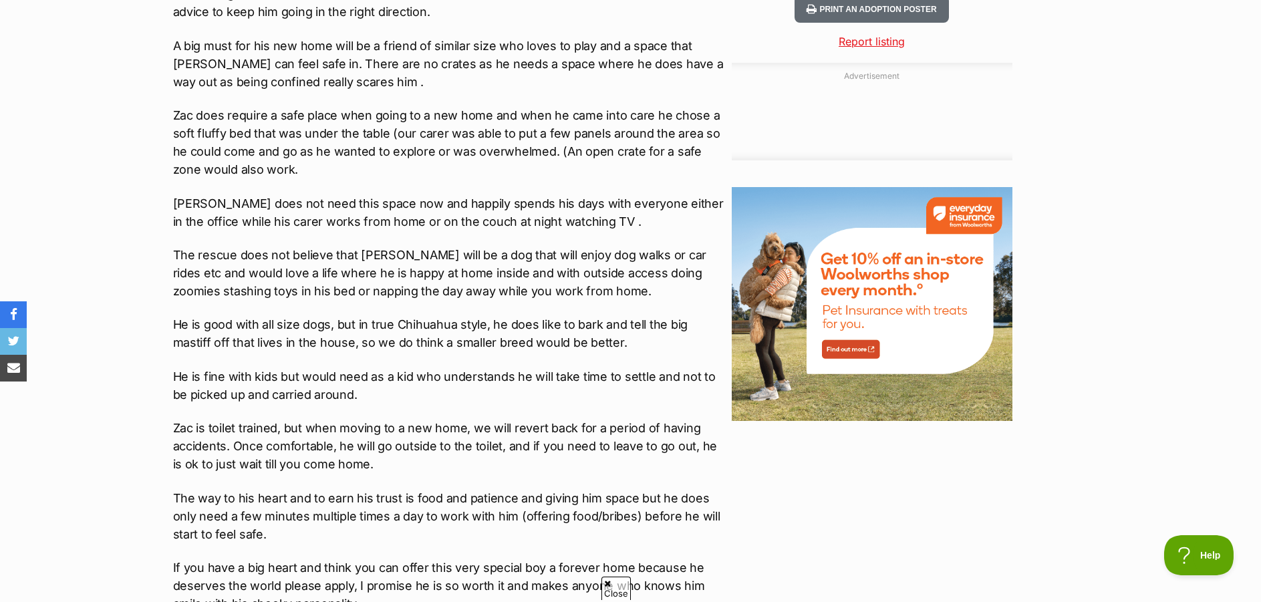
scroll to position [1470, 0]
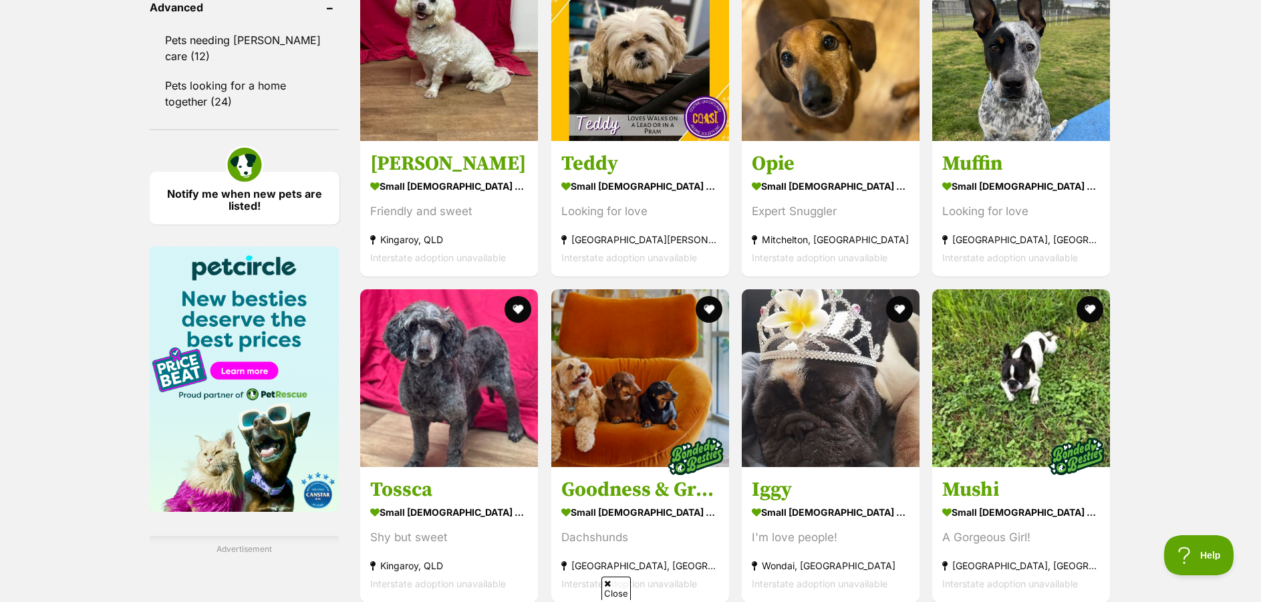
scroll to position [2138, 0]
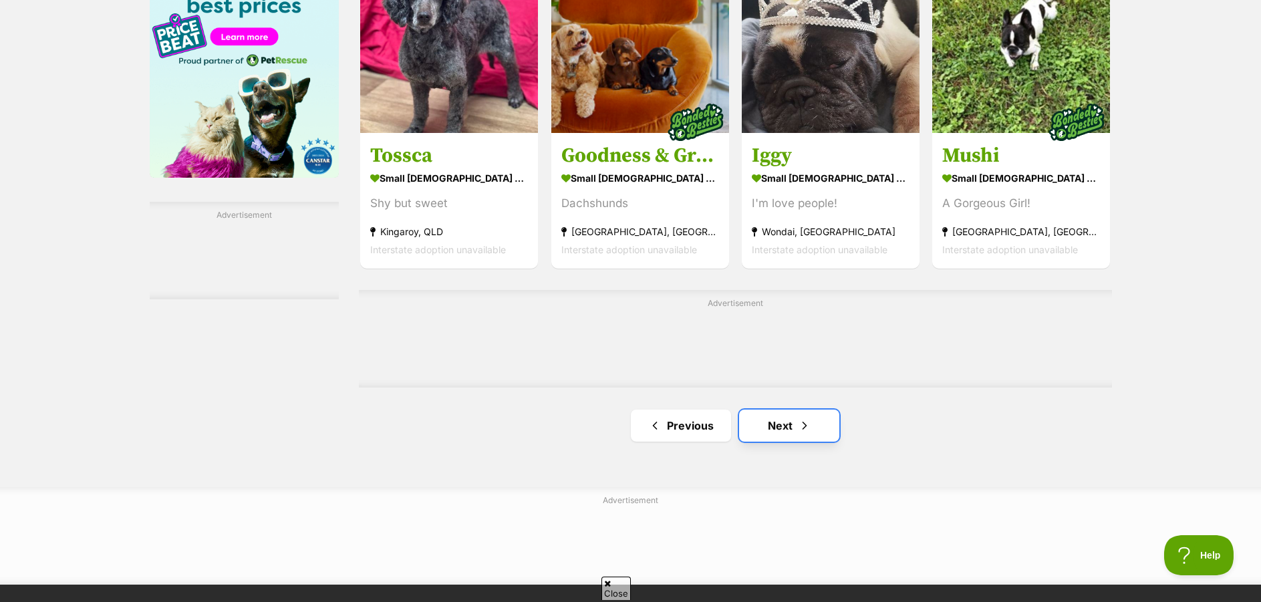
click at [785, 430] on link "Next" at bounding box center [789, 426] width 100 height 32
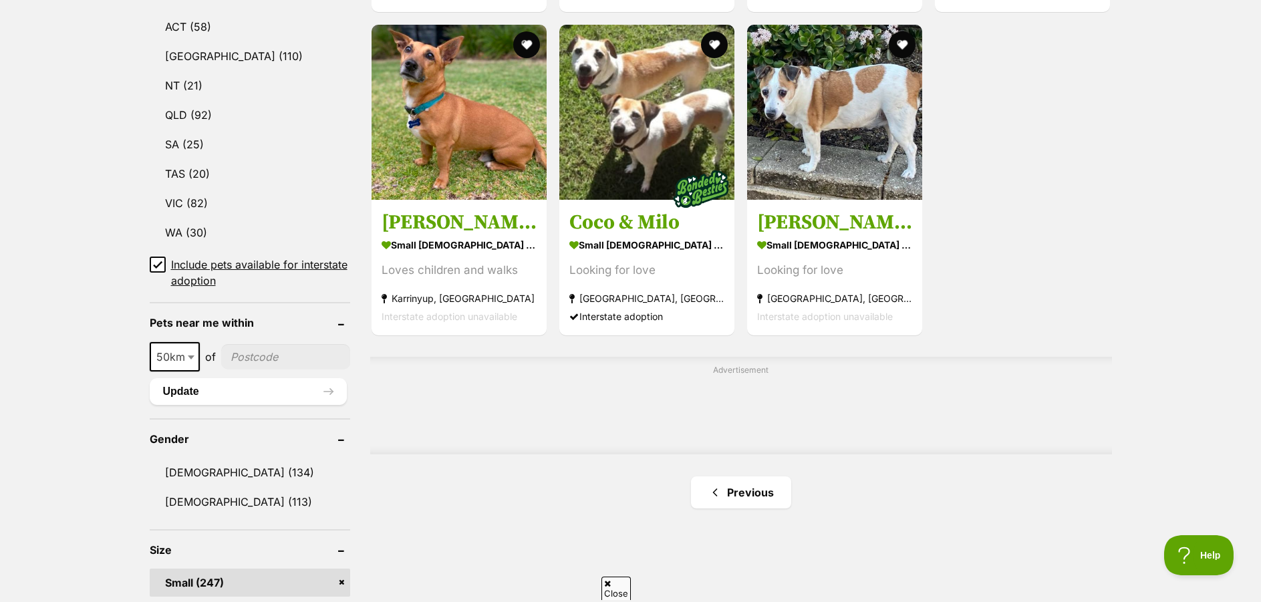
scroll to position [802, 0]
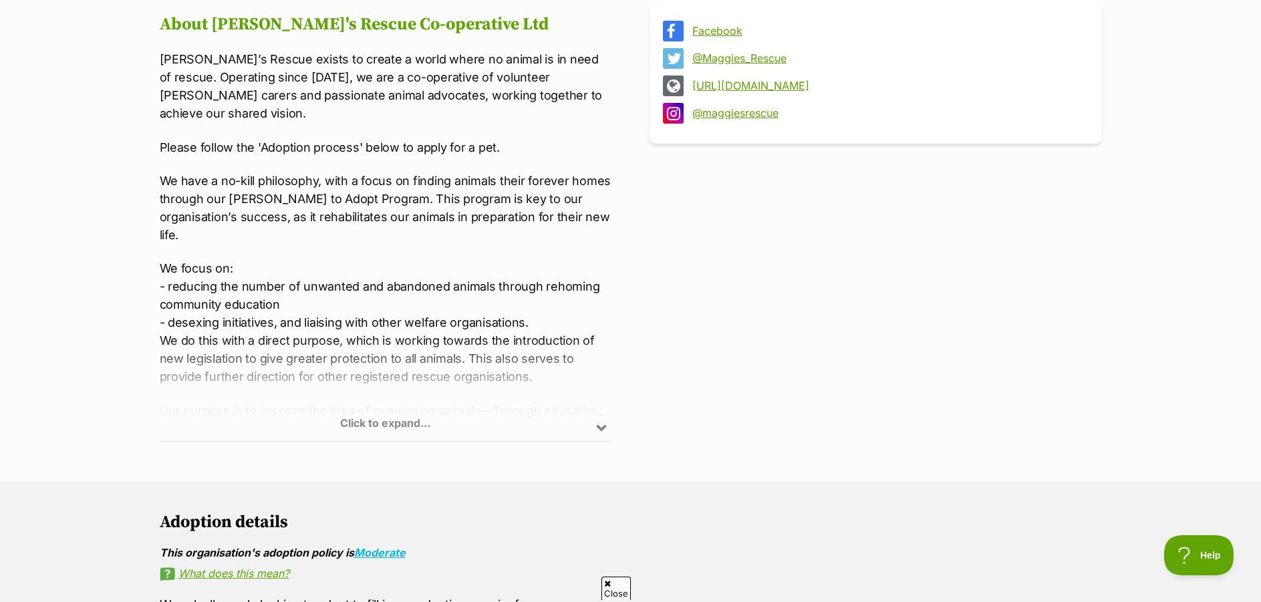
scroll to position [601, 0]
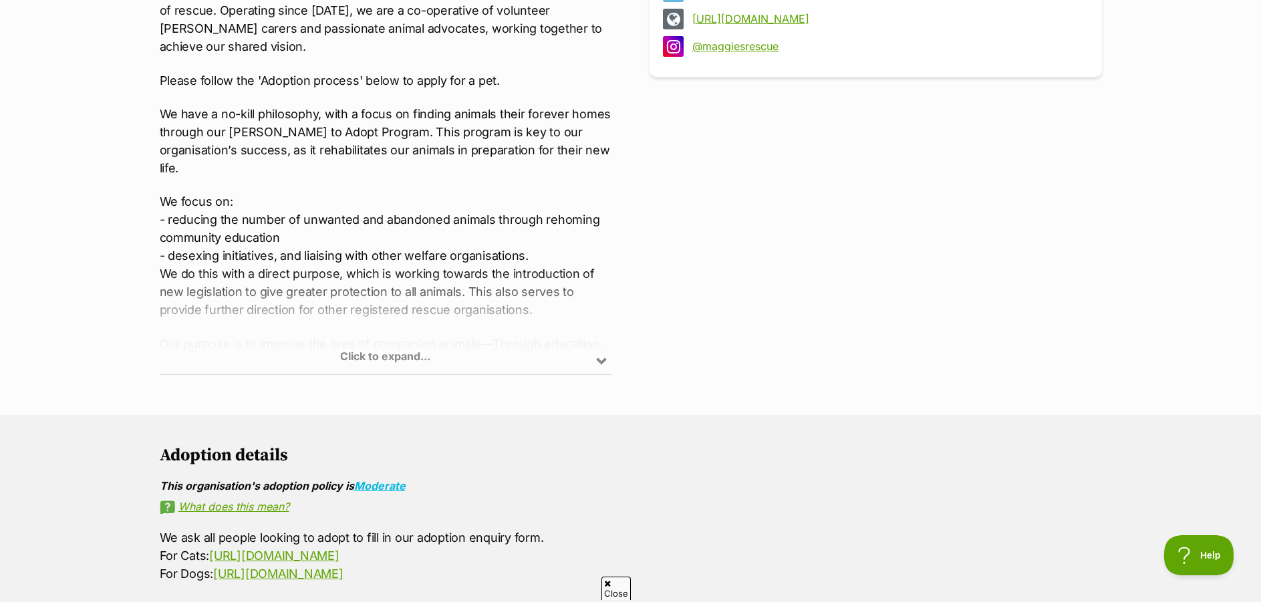
click at [471, 342] on div "Click to expand..." at bounding box center [386, 322] width 452 height 104
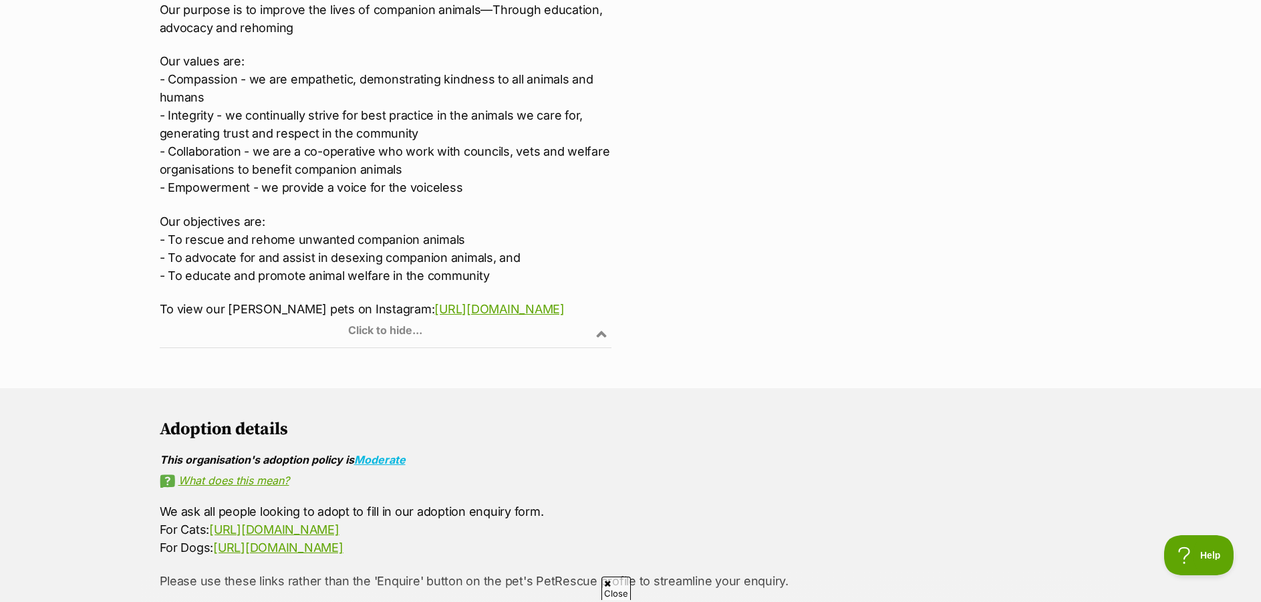
scroll to position [1002, 0]
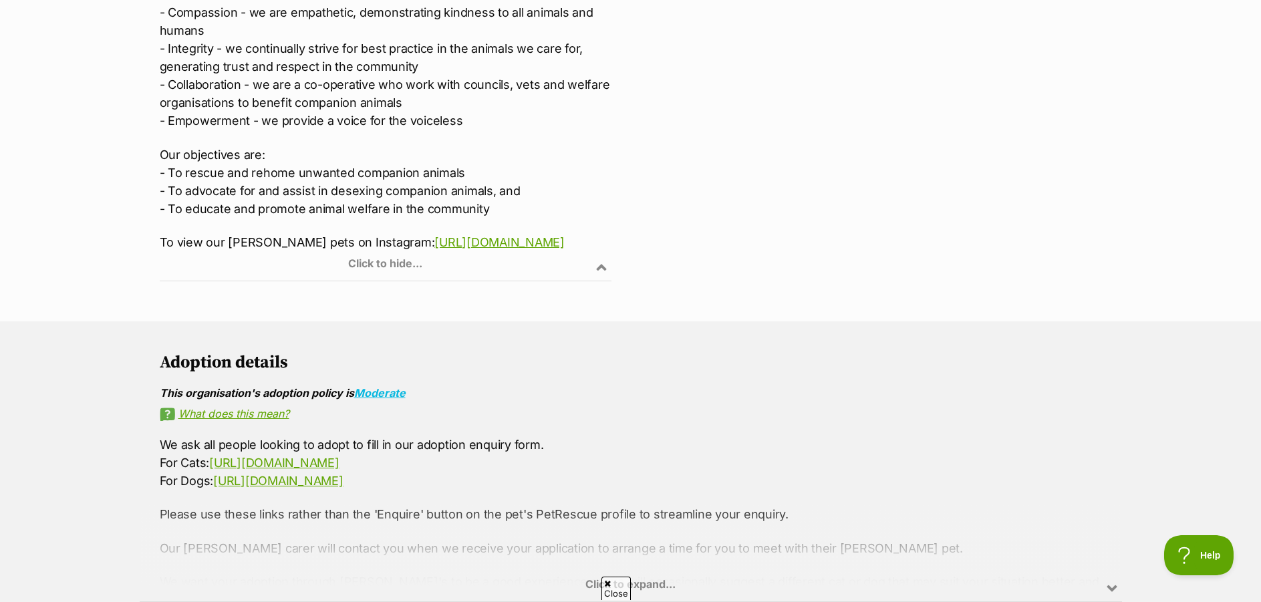
click at [593, 539] on div "Click to expand..." at bounding box center [631, 550] width 982 height 104
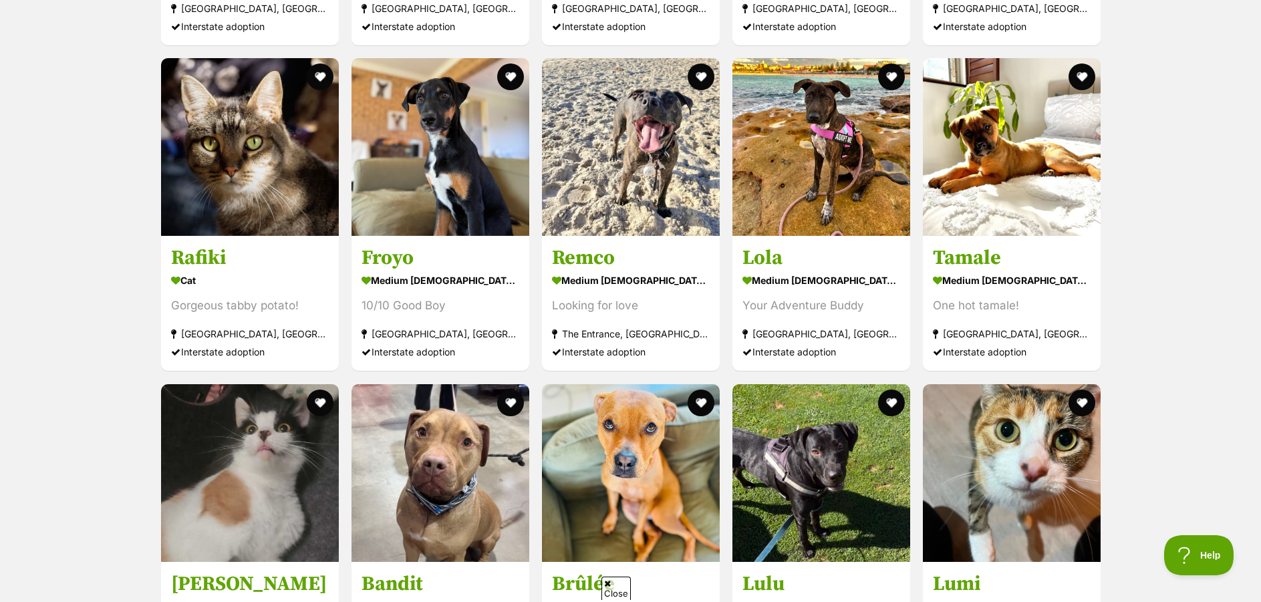
scroll to position [3341, 0]
